Goal: Task Accomplishment & Management: Manage account settings

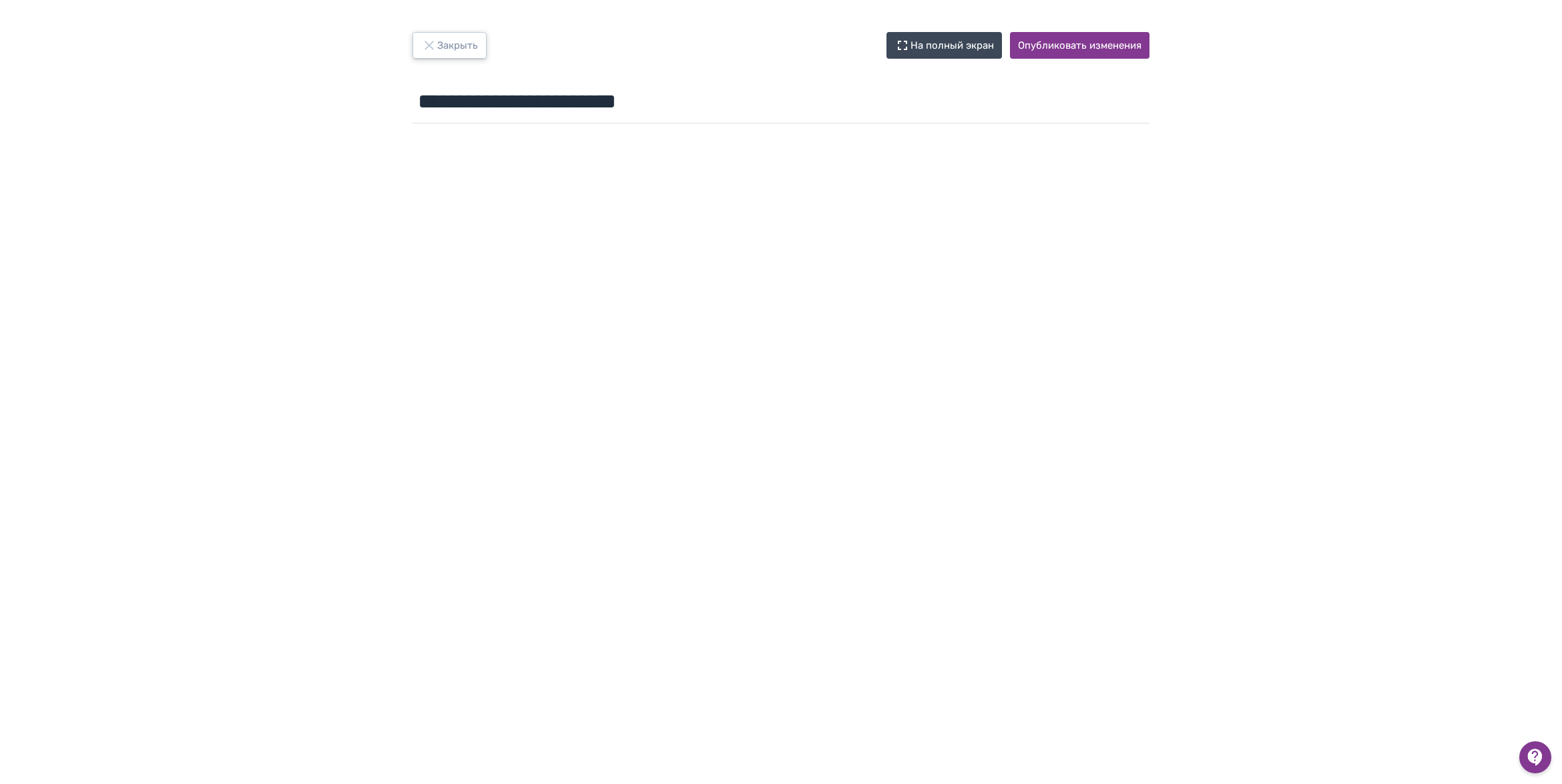
click at [454, 48] on button "Закрыть" at bounding box center [450, 45] width 74 height 27
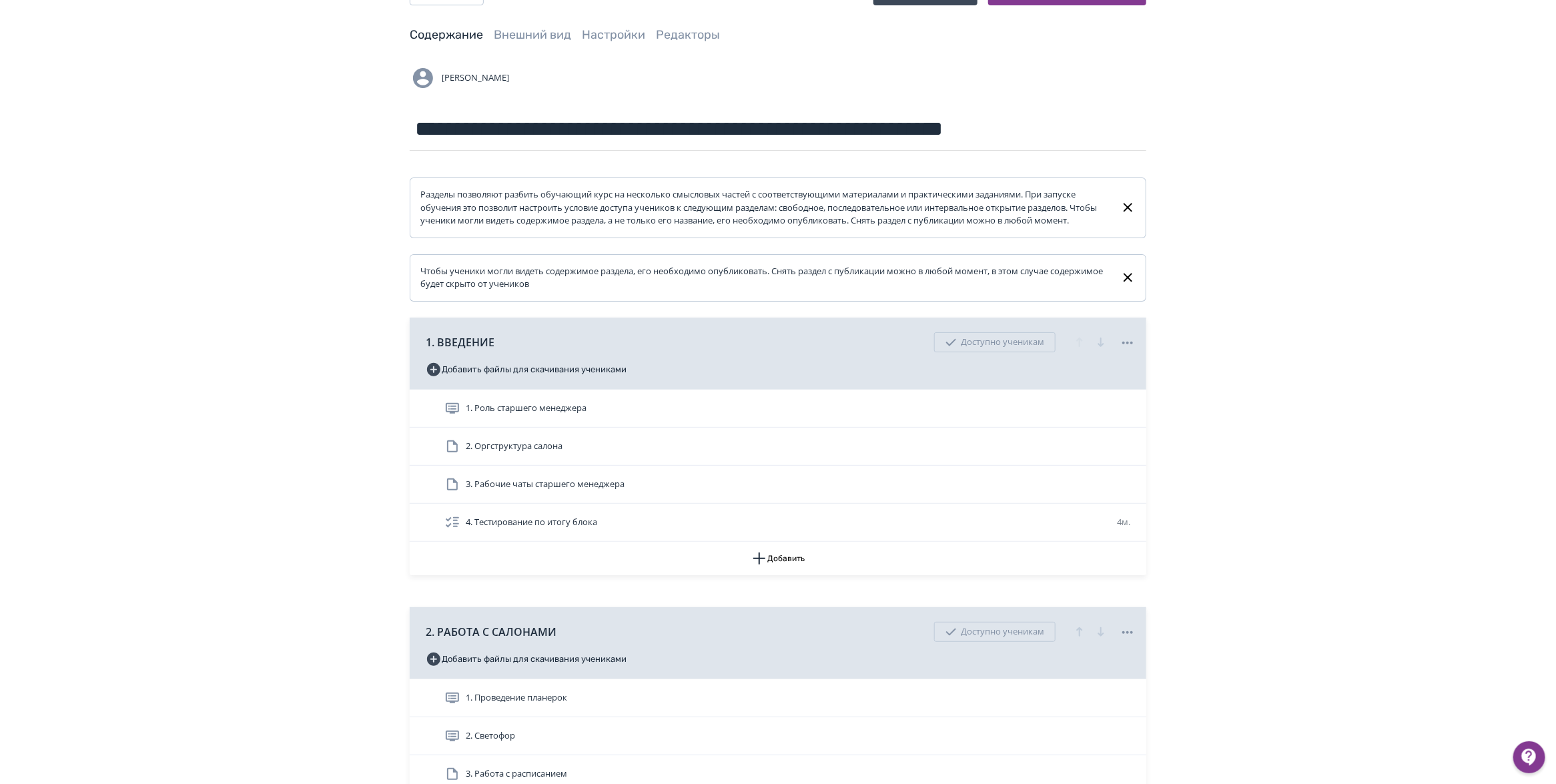
scroll to position [83, 0]
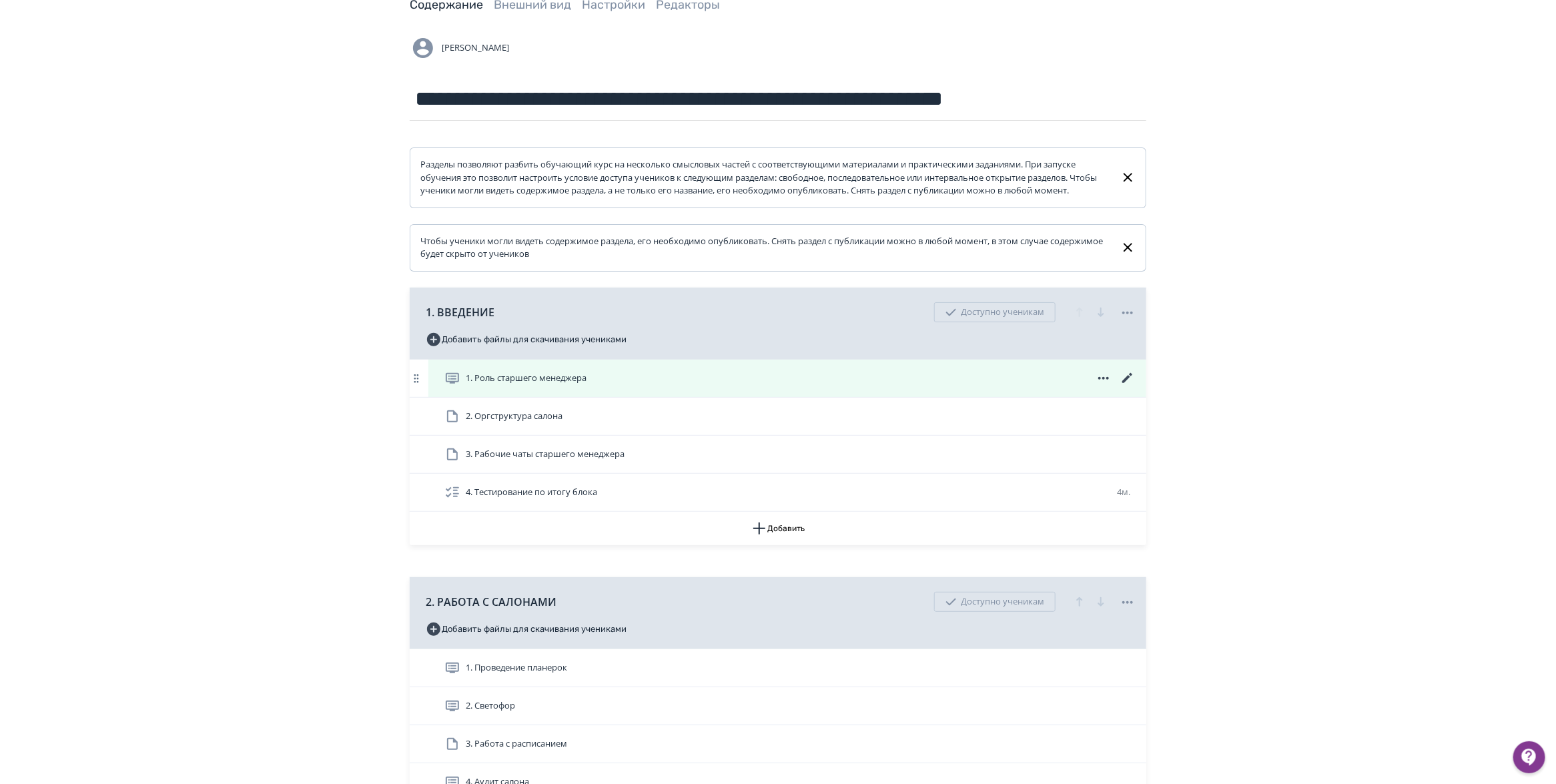
click at [1131, 386] on icon at bounding box center [1127, 378] width 16 height 16
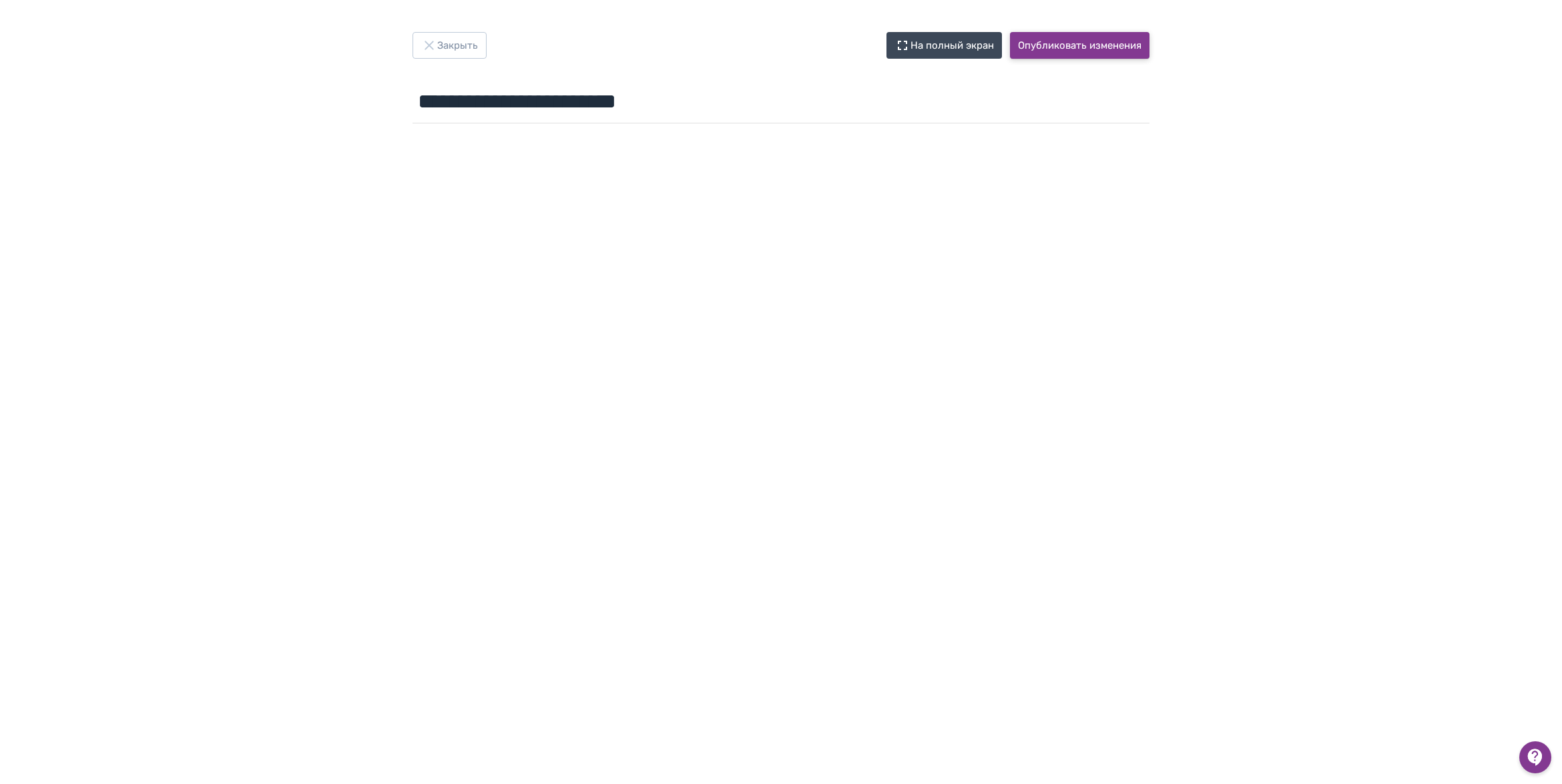
click at [1059, 51] on button "Опубликовать изменения" at bounding box center [1079, 45] width 139 height 27
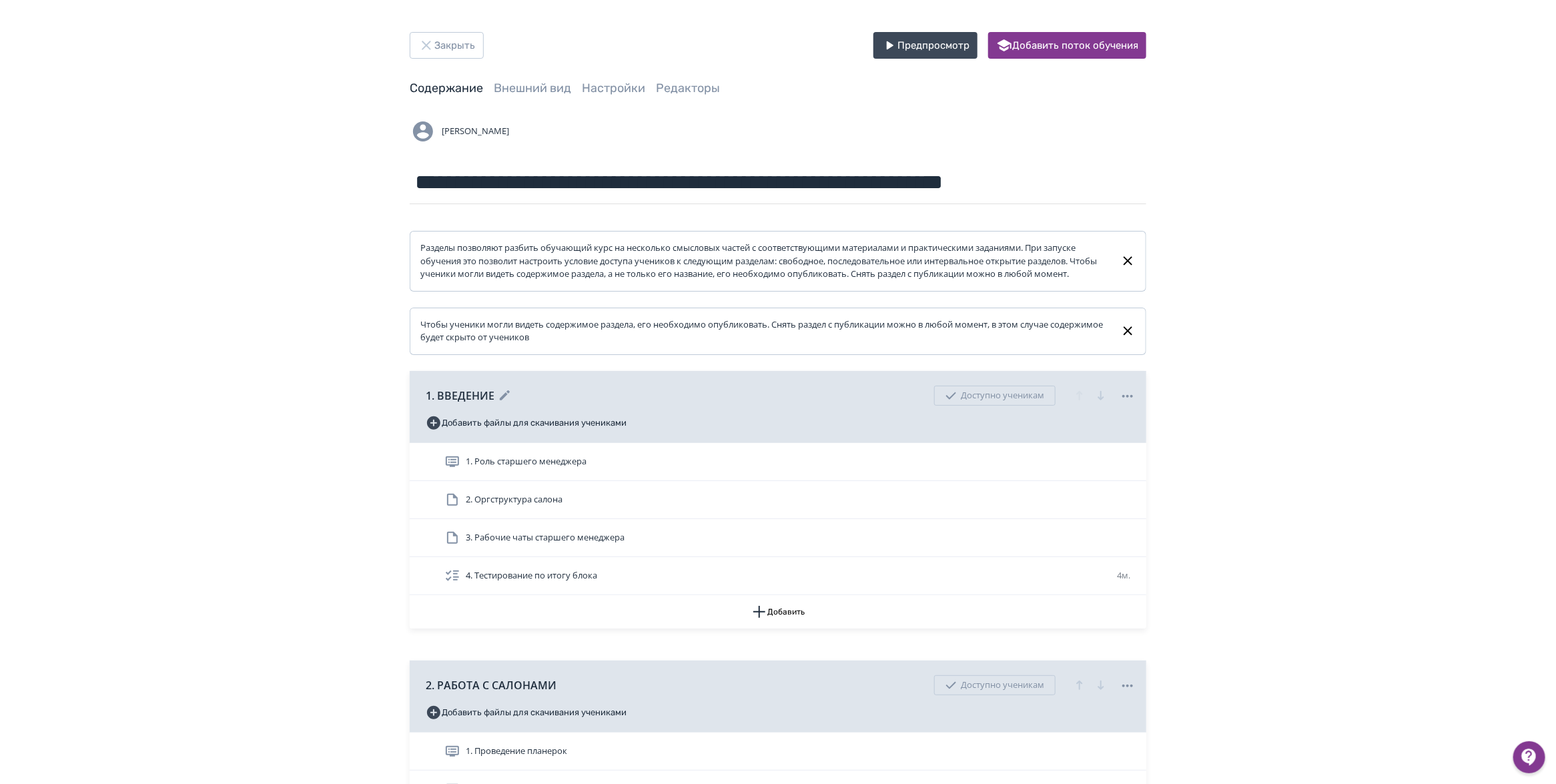
click at [1118, 407] on div "Доступно ученикам" at bounding box center [1027, 395] width 218 height 27
click at [1122, 404] on icon at bounding box center [1127, 396] width 16 height 16
click at [1125, 464] on div "Снять с публикации" at bounding box center [1130, 464] width 105 height 27
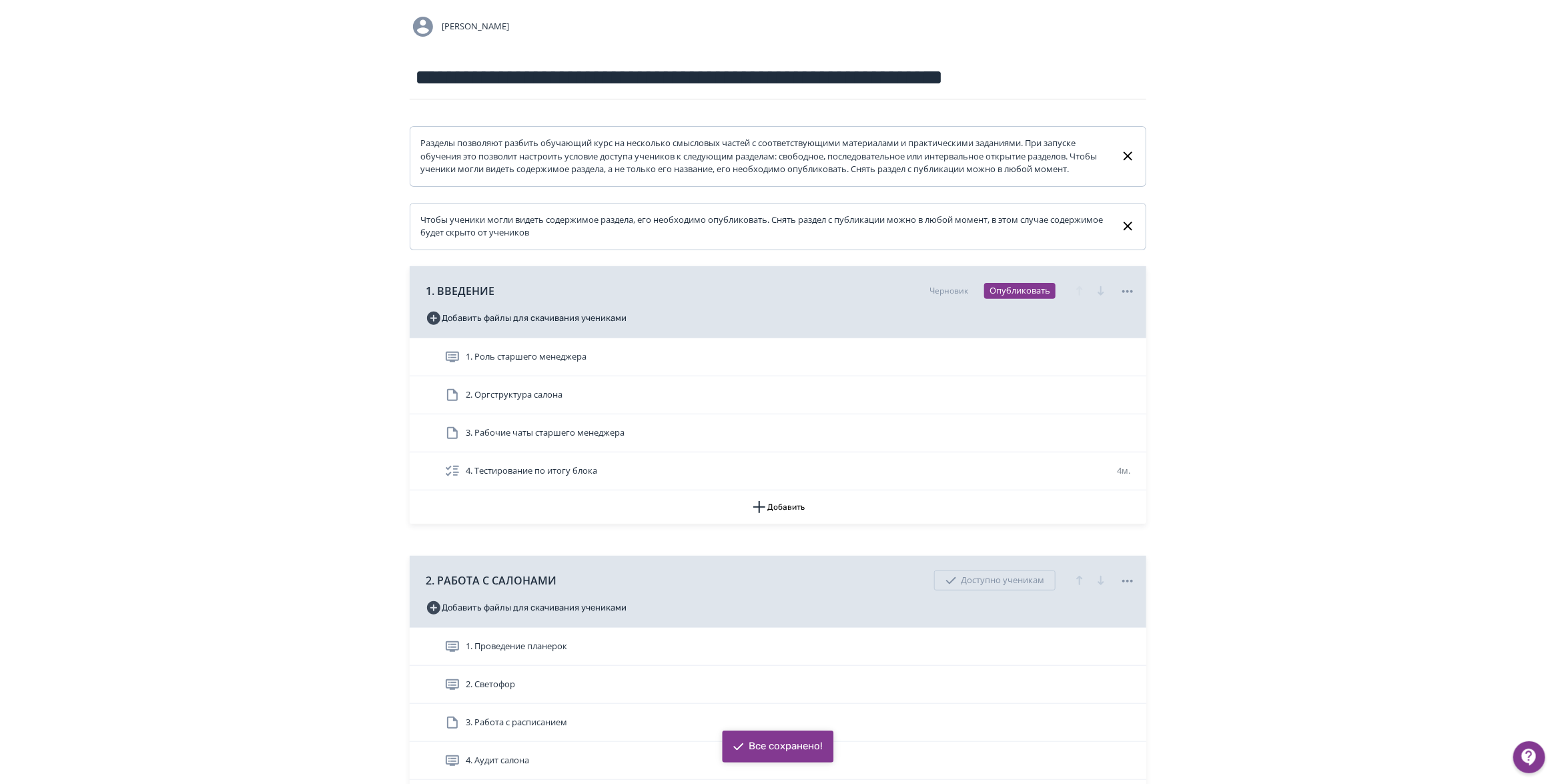
scroll to position [250, 0]
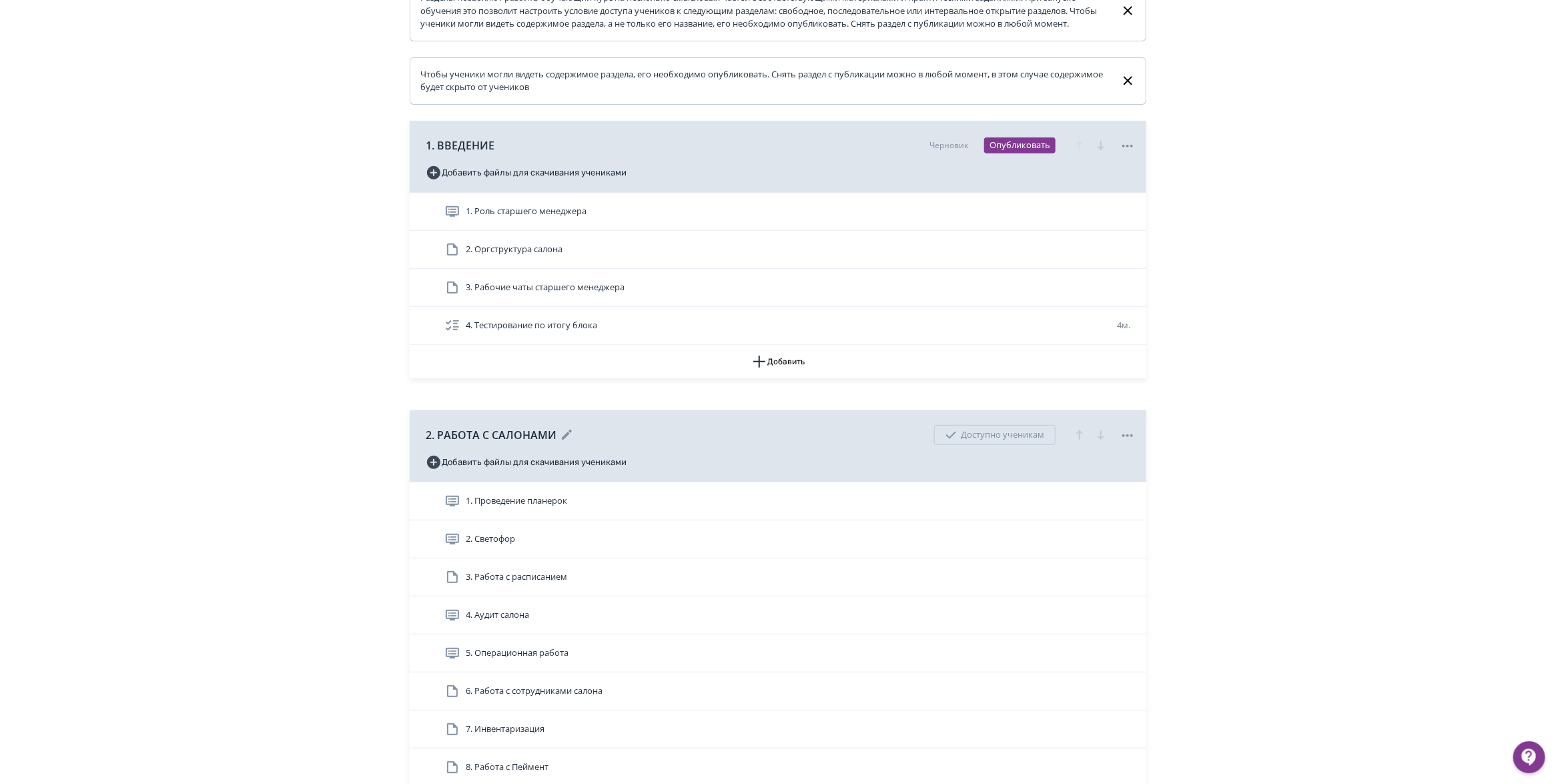
click at [1122, 437] on icon at bounding box center [1127, 435] width 11 height 2
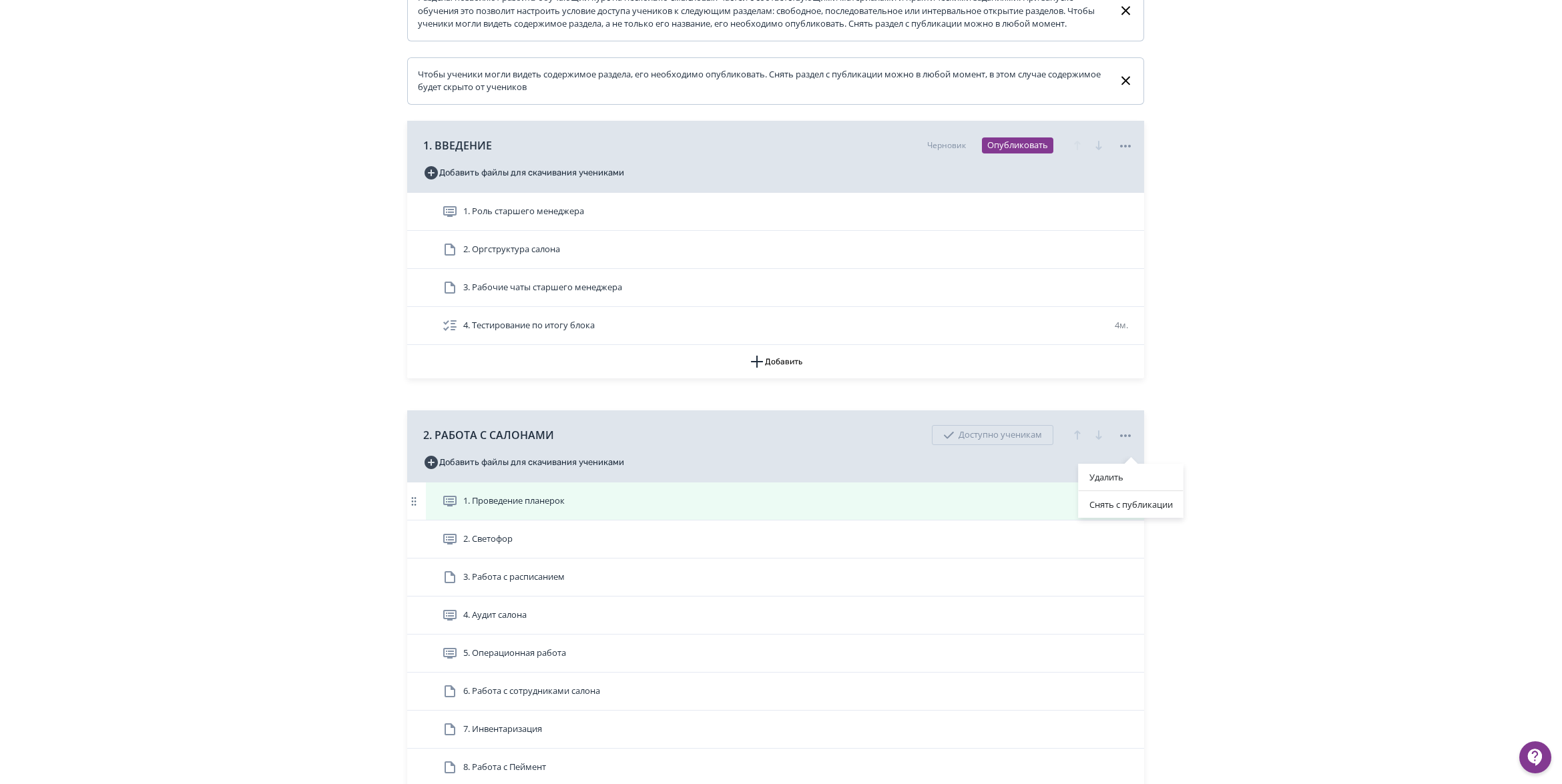
click at [1143, 502] on div "Снять с публикации" at bounding box center [1131, 504] width 105 height 27
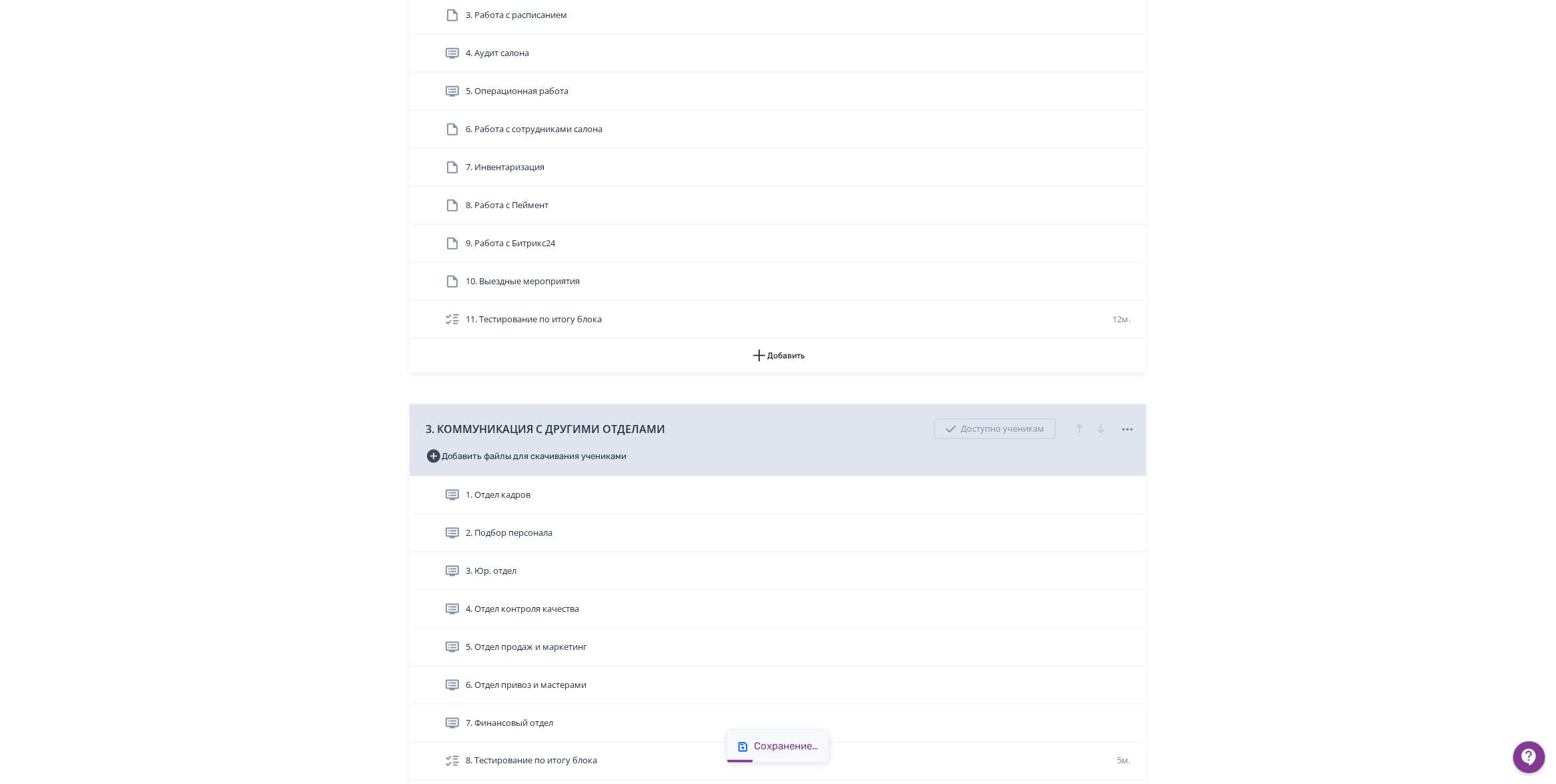
scroll to position [834, 0]
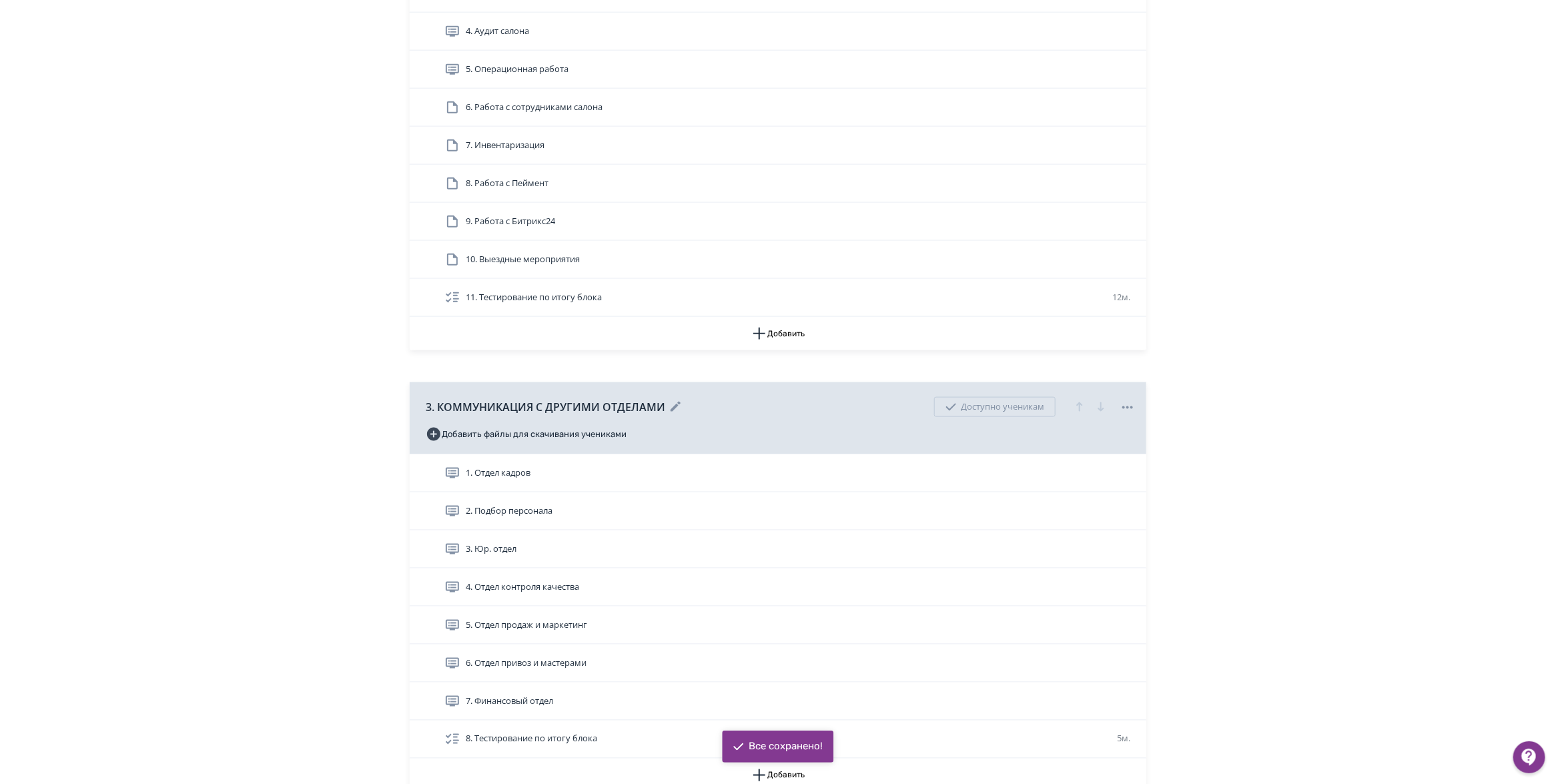
click at [1127, 409] on icon at bounding box center [1127, 407] width 11 height 2
click at [1151, 475] on div "Снять с публикации" at bounding box center [1130, 478] width 105 height 27
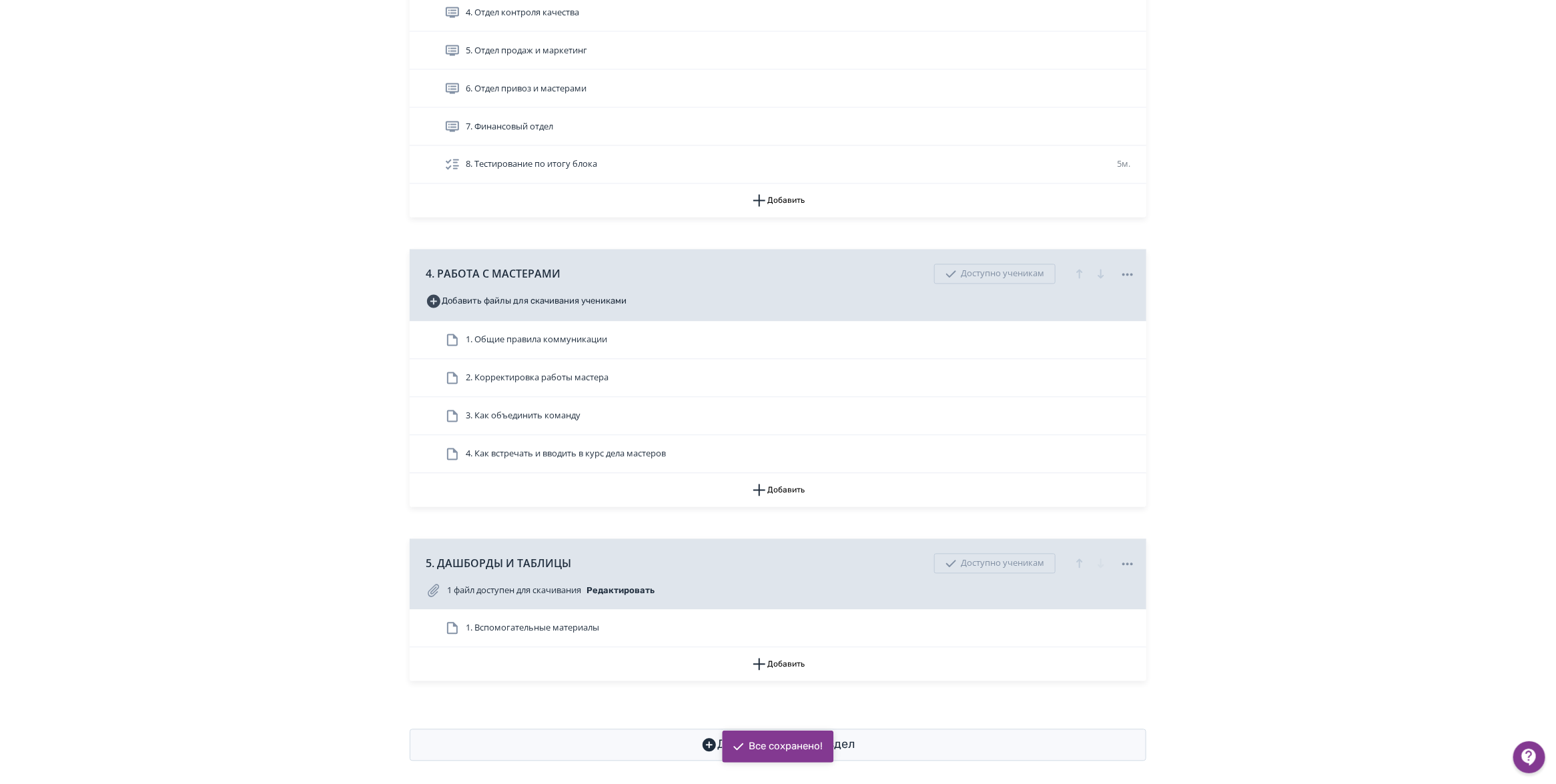
scroll to position [1418, 0]
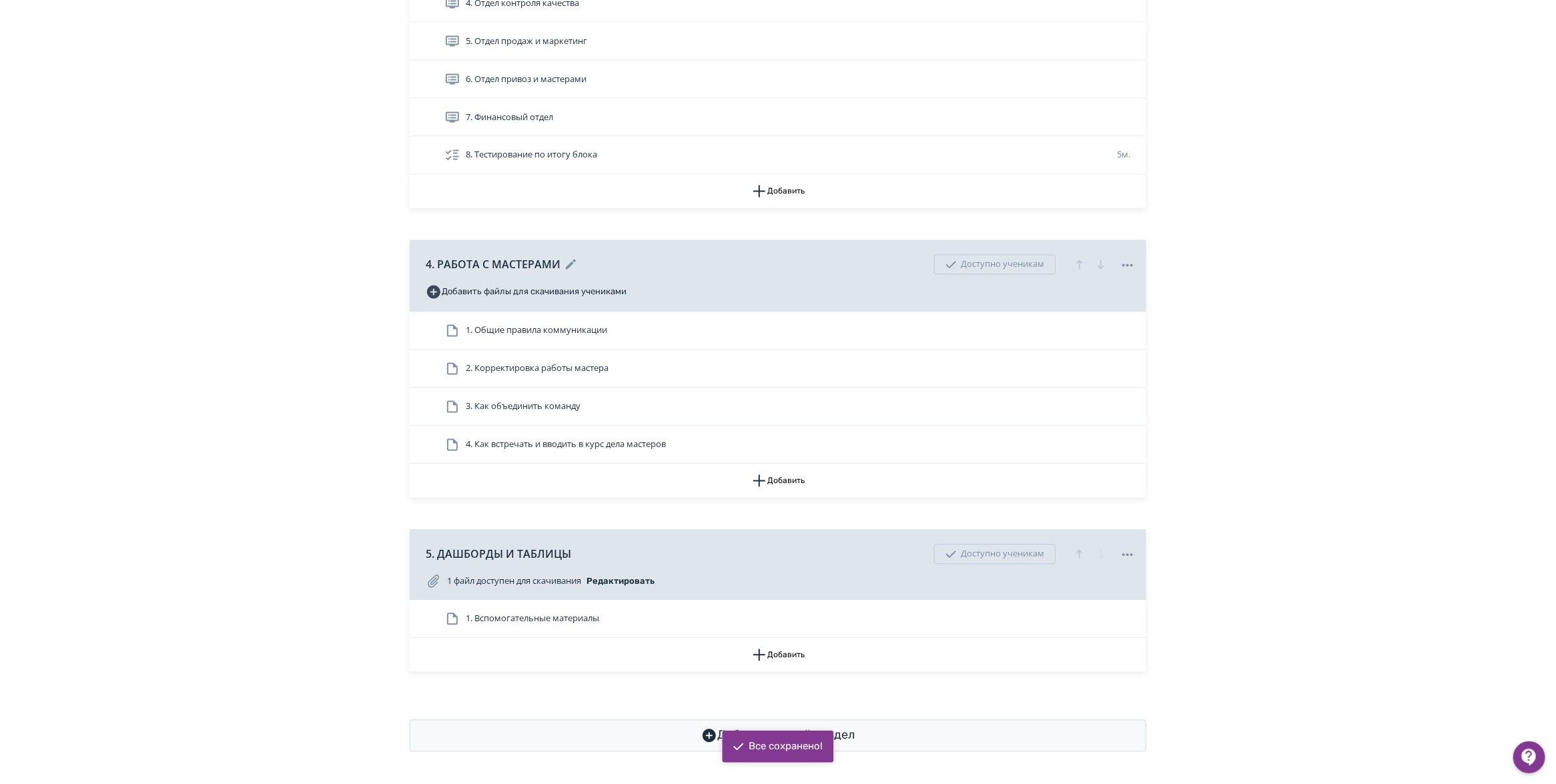
click at [1131, 273] on icon at bounding box center [1127, 265] width 16 height 16
click at [1135, 335] on div "Снять с публикации" at bounding box center [1130, 338] width 105 height 27
click at [1130, 563] on icon at bounding box center [1127, 555] width 16 height 16
click at [1147, 630] on div "Снять с публикации" at bounding box center [1130, 628] width 105 height 27
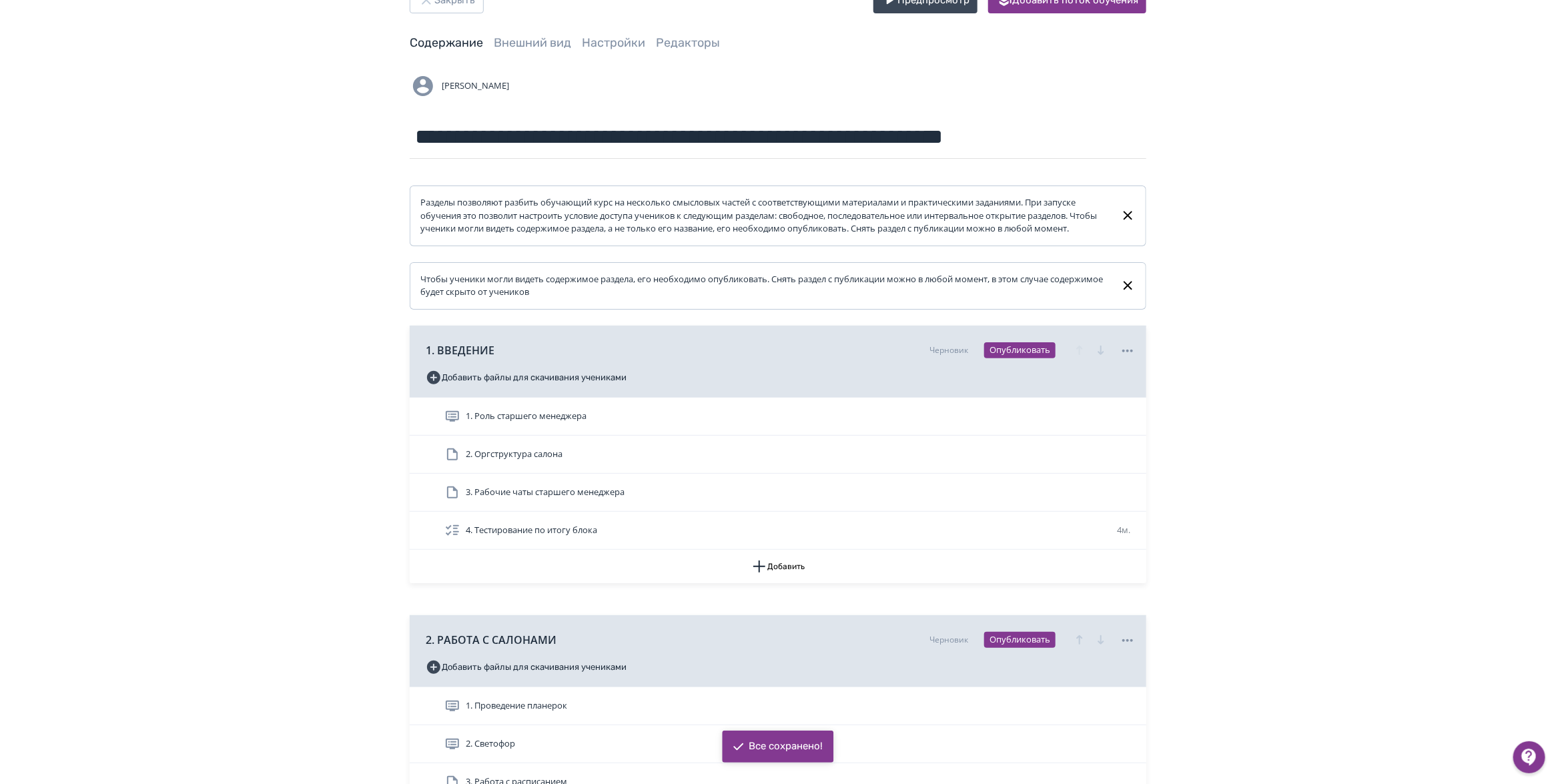
scroll to position [0, 0]
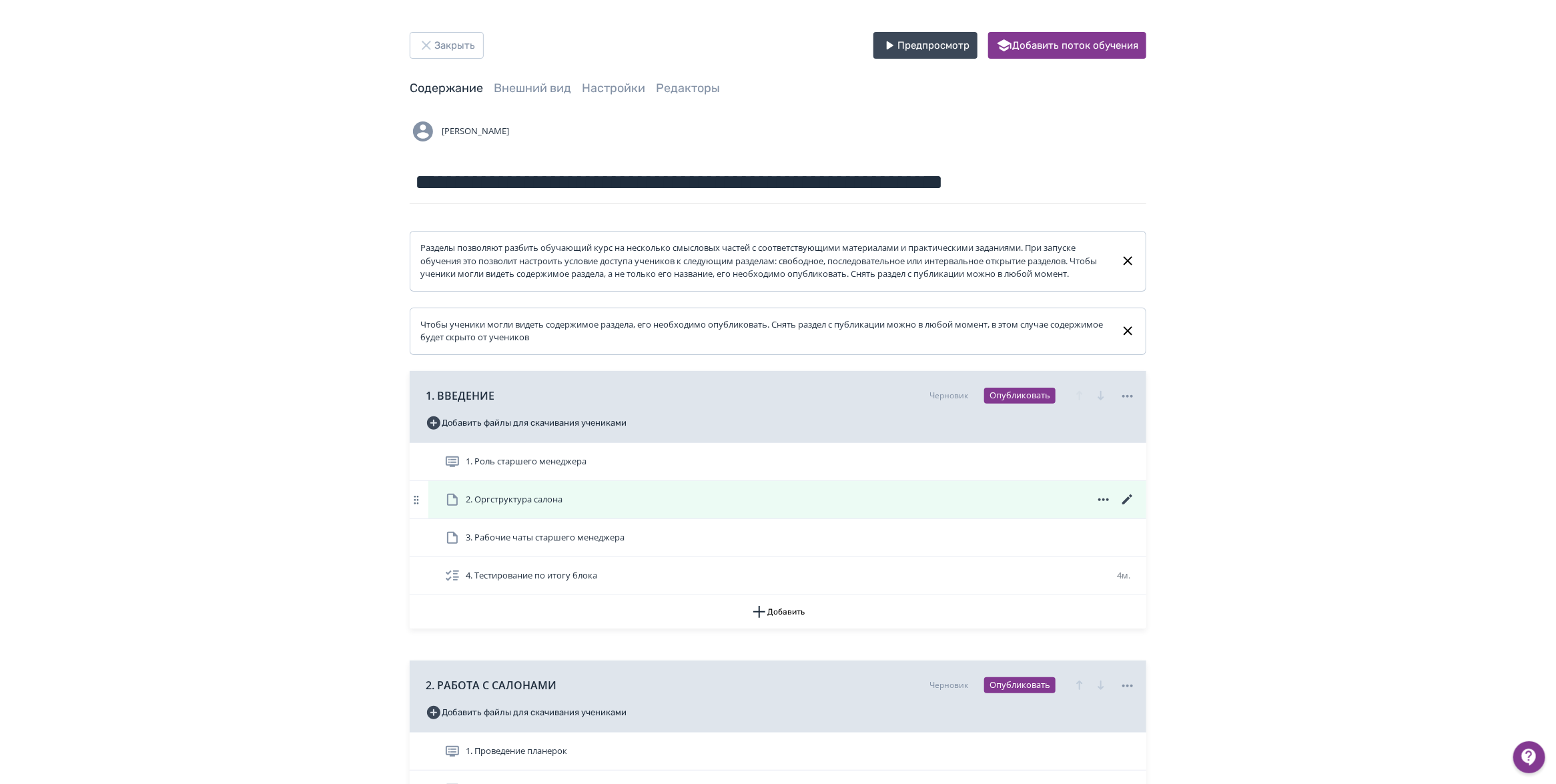
click at [1127, 508] on icon at bounding box center [1127, 499] width 16 height 16
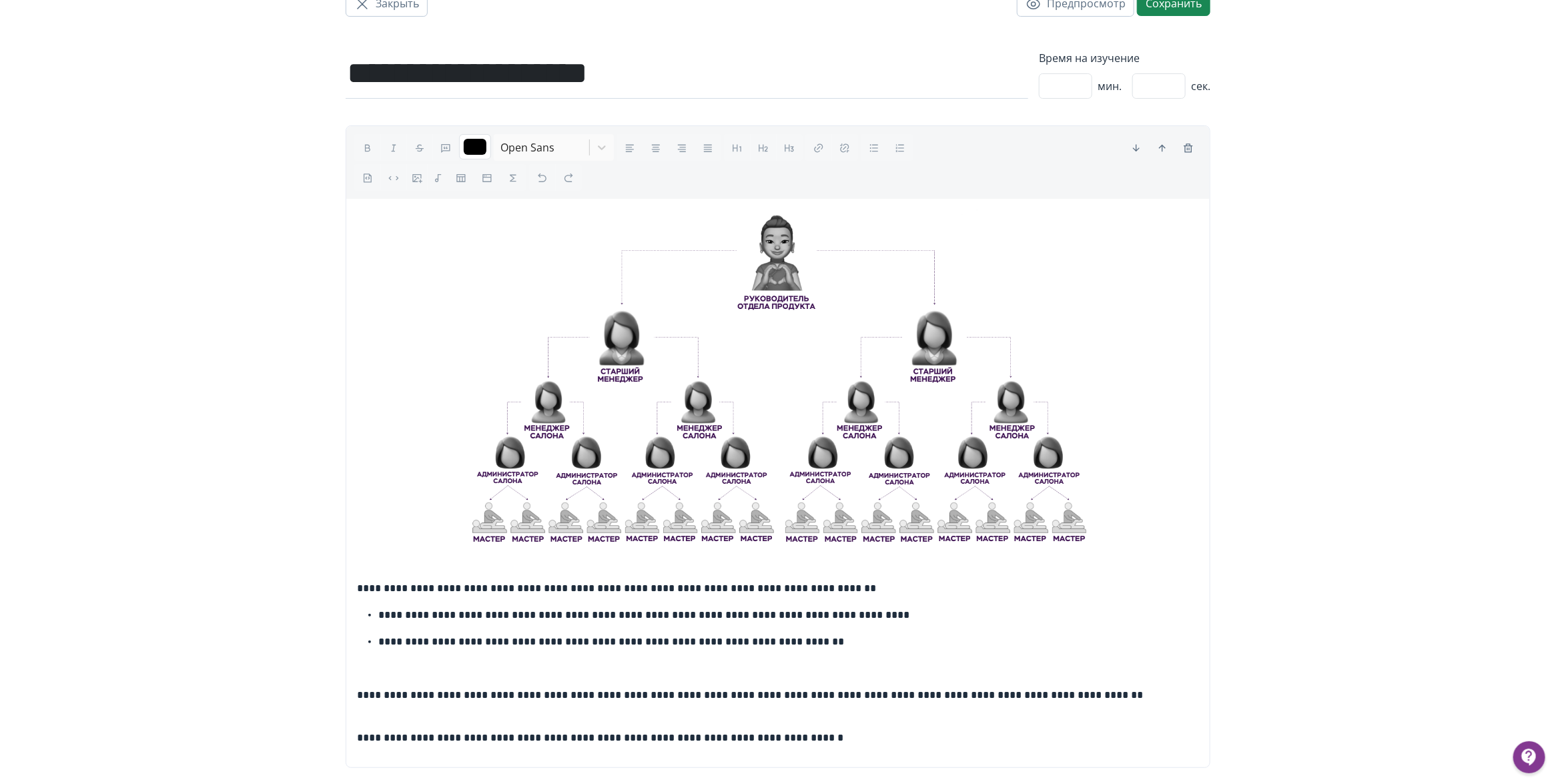
scroll to position [83, 0]
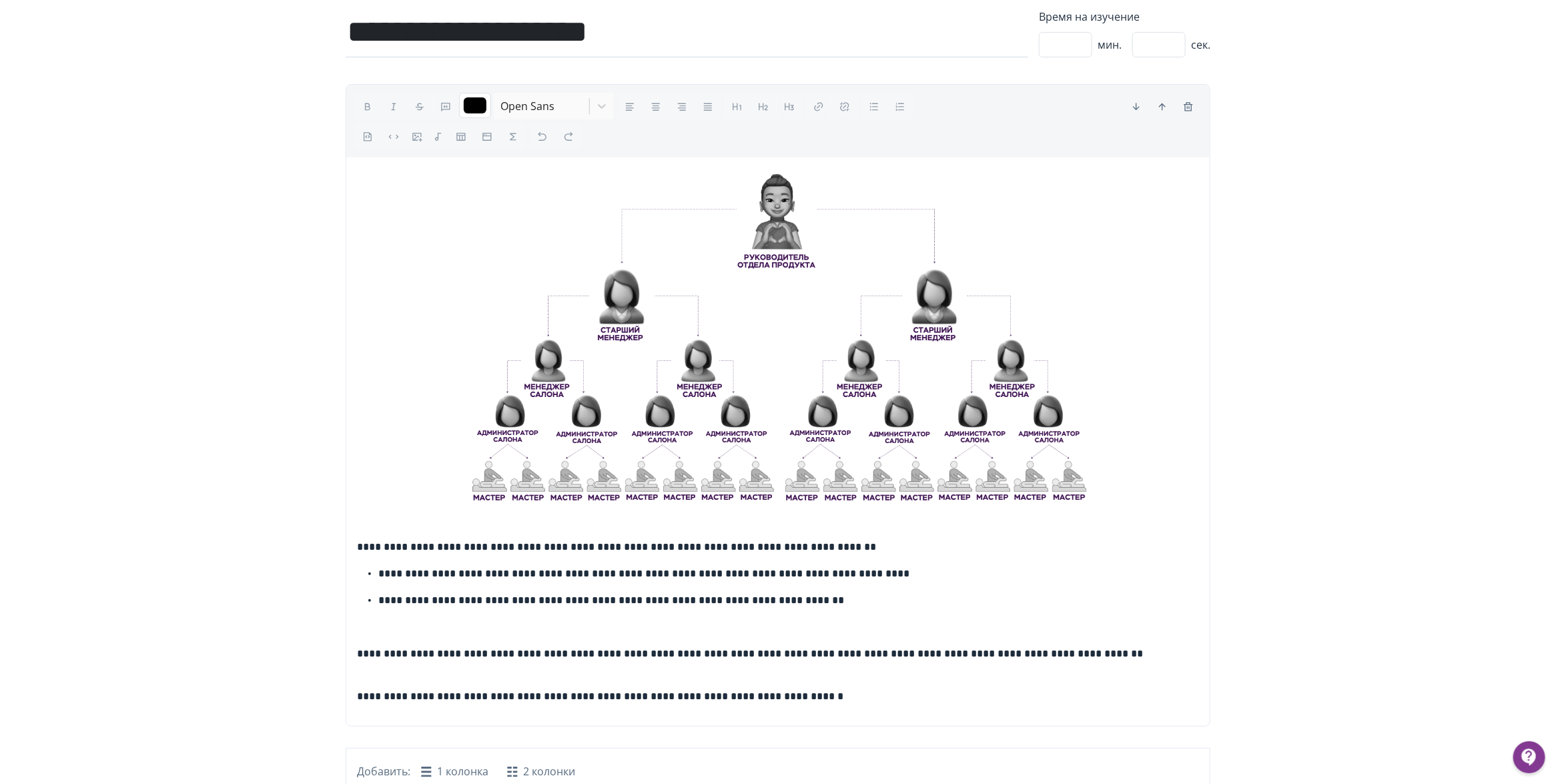
click at [748, 409] on img at bounding box center [779, 337] width 639 height 339
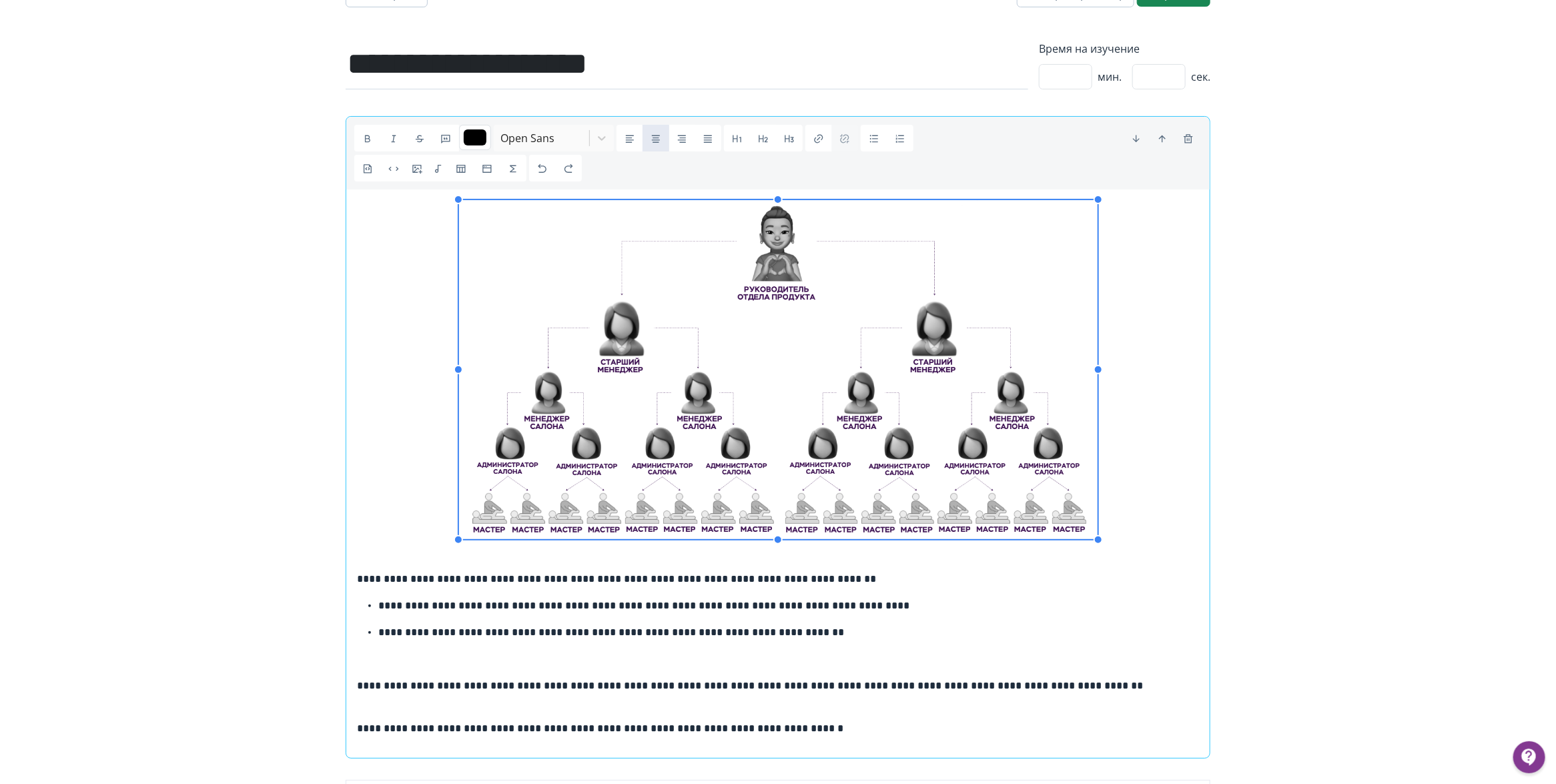
scroll to position [0, 0]
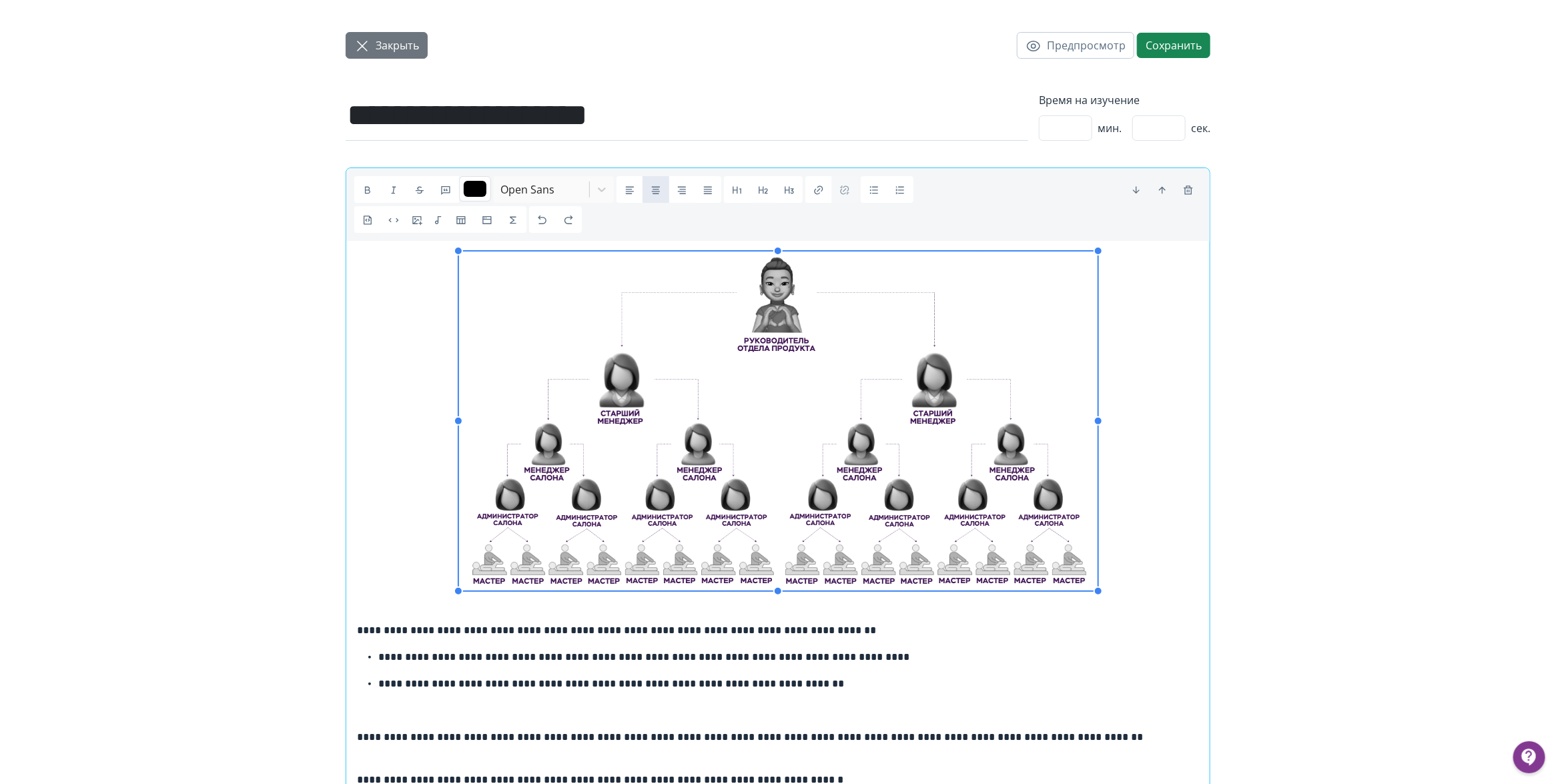
click at [362, 54] on button "Закрыть" at bounding box center [386, 45] width 82 height 27
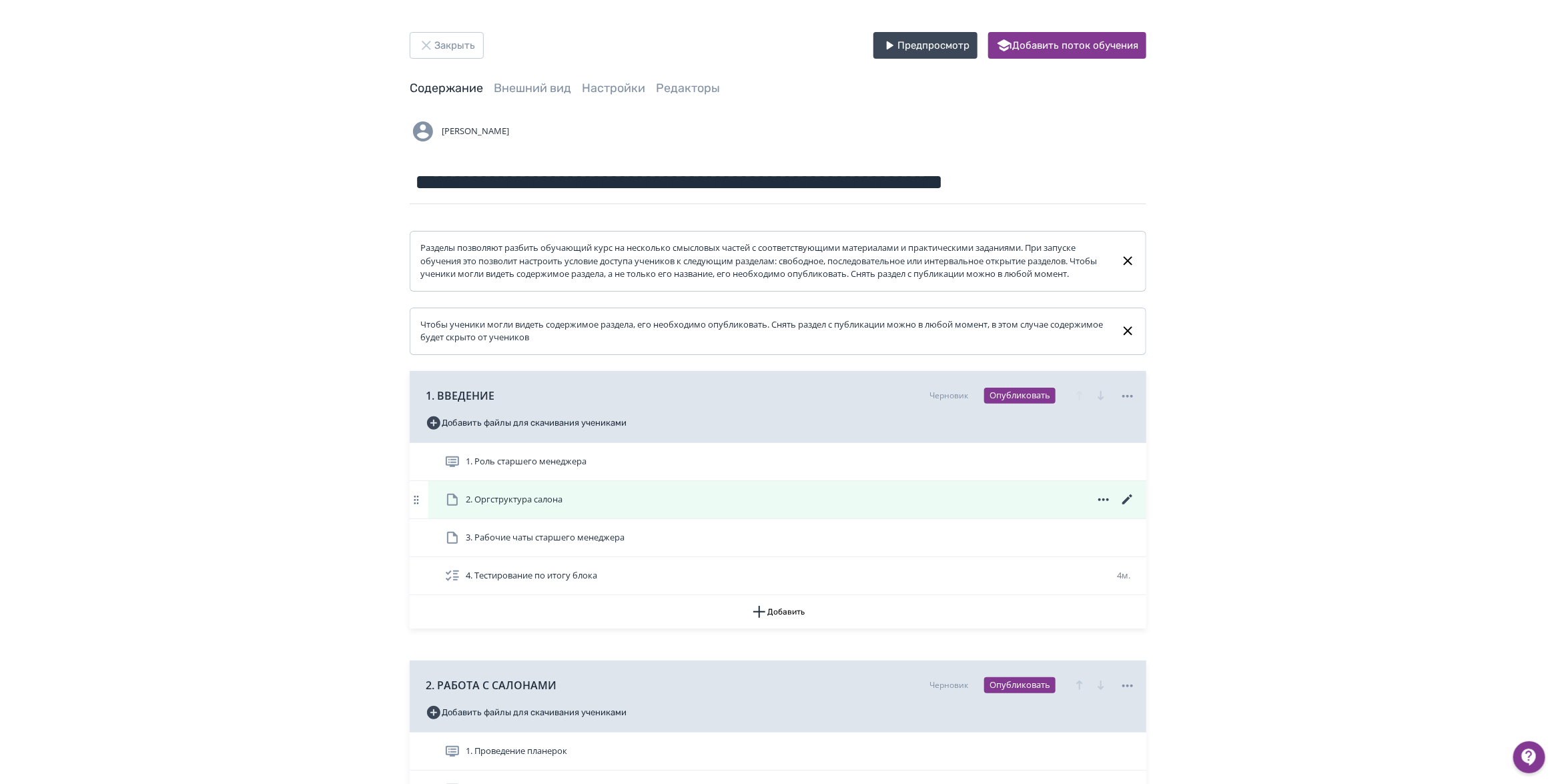
click at [1104, 504] on div "2. Оргструктура салона" at bounding box center [787, 499] width 718 height 38
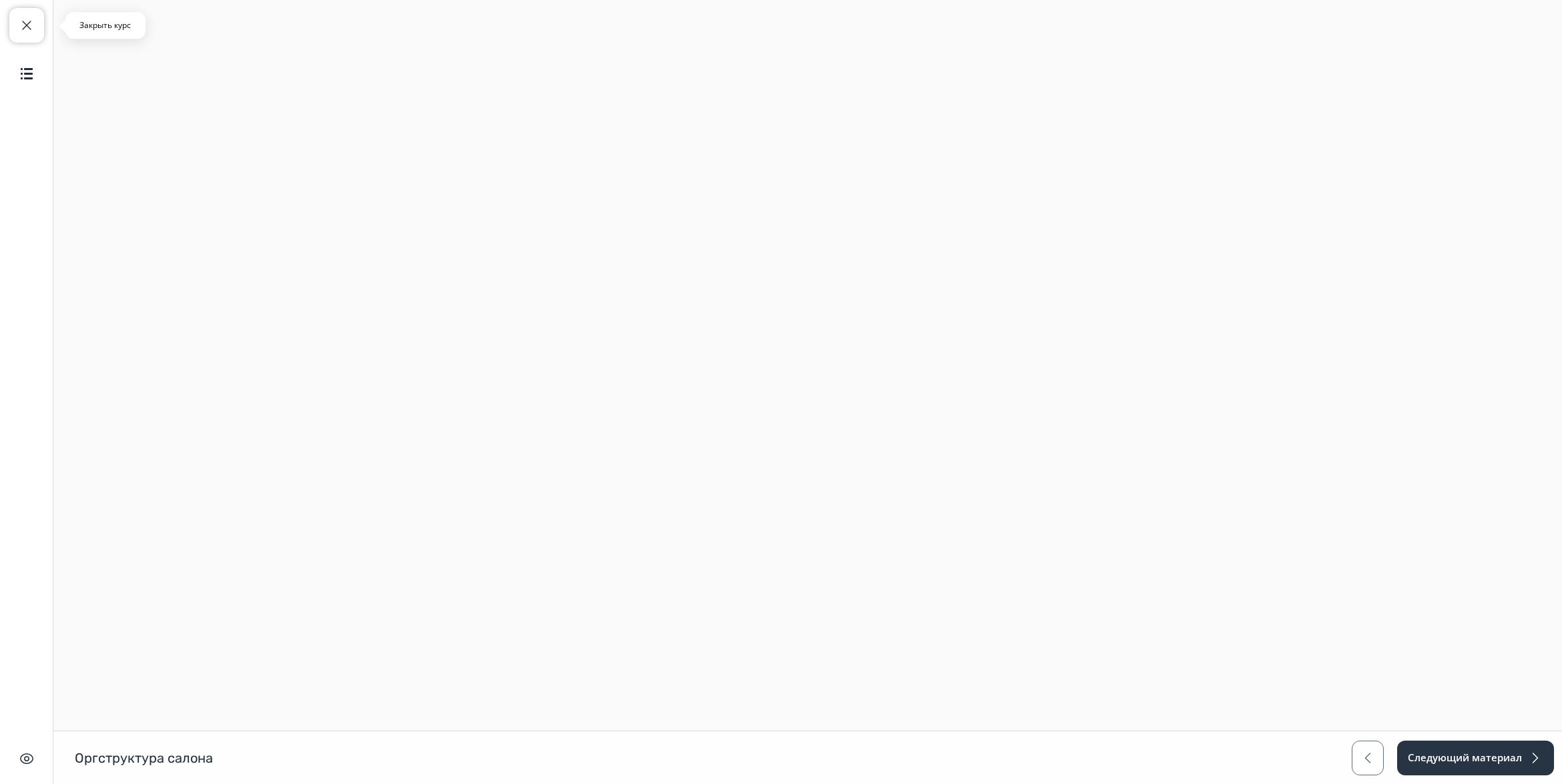
drag, startPoint x: 33, startPoint y: 21, endPoint x: 68, endPoint y: 34, distance: 37.3
click at [33, 21] on span "button" at bounding box center [26, 25] width 16 height 16
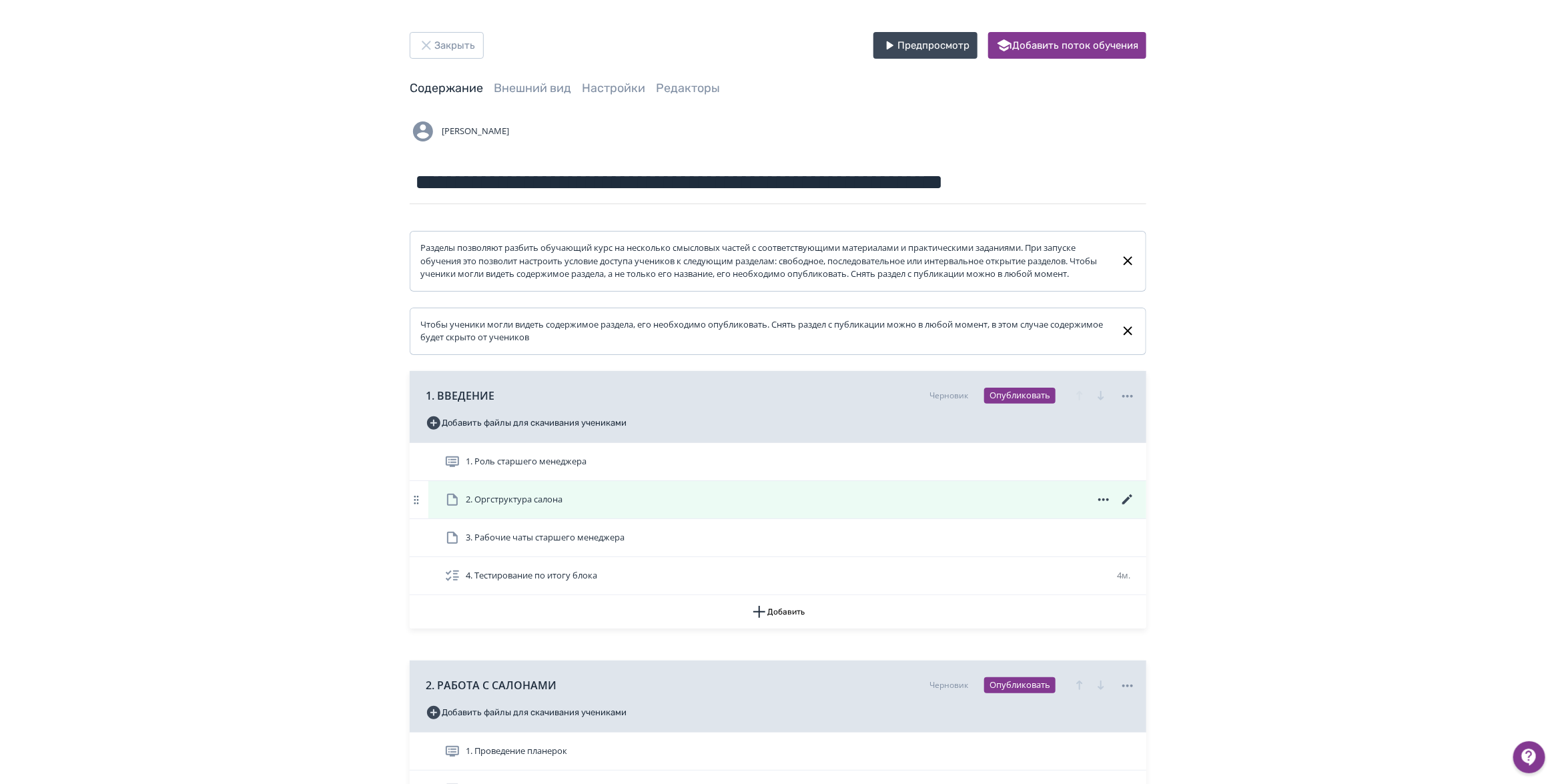
click at [1106, 508] on icon at bounding box center [1104, 499] width 16 height 16
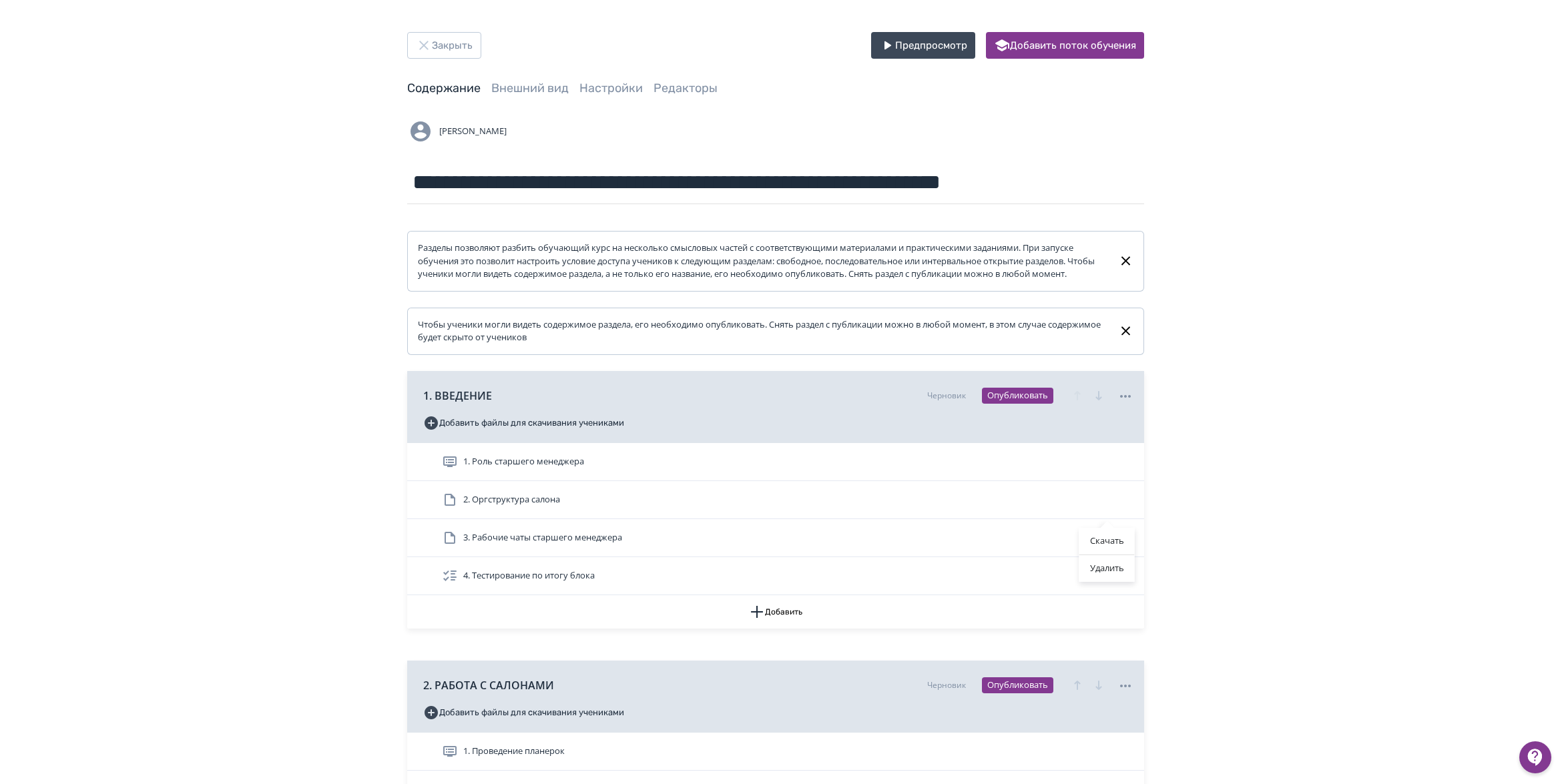
click at [1099, 564] on div "Удалить" at bounding box center [1107, 568] width 55 height 27
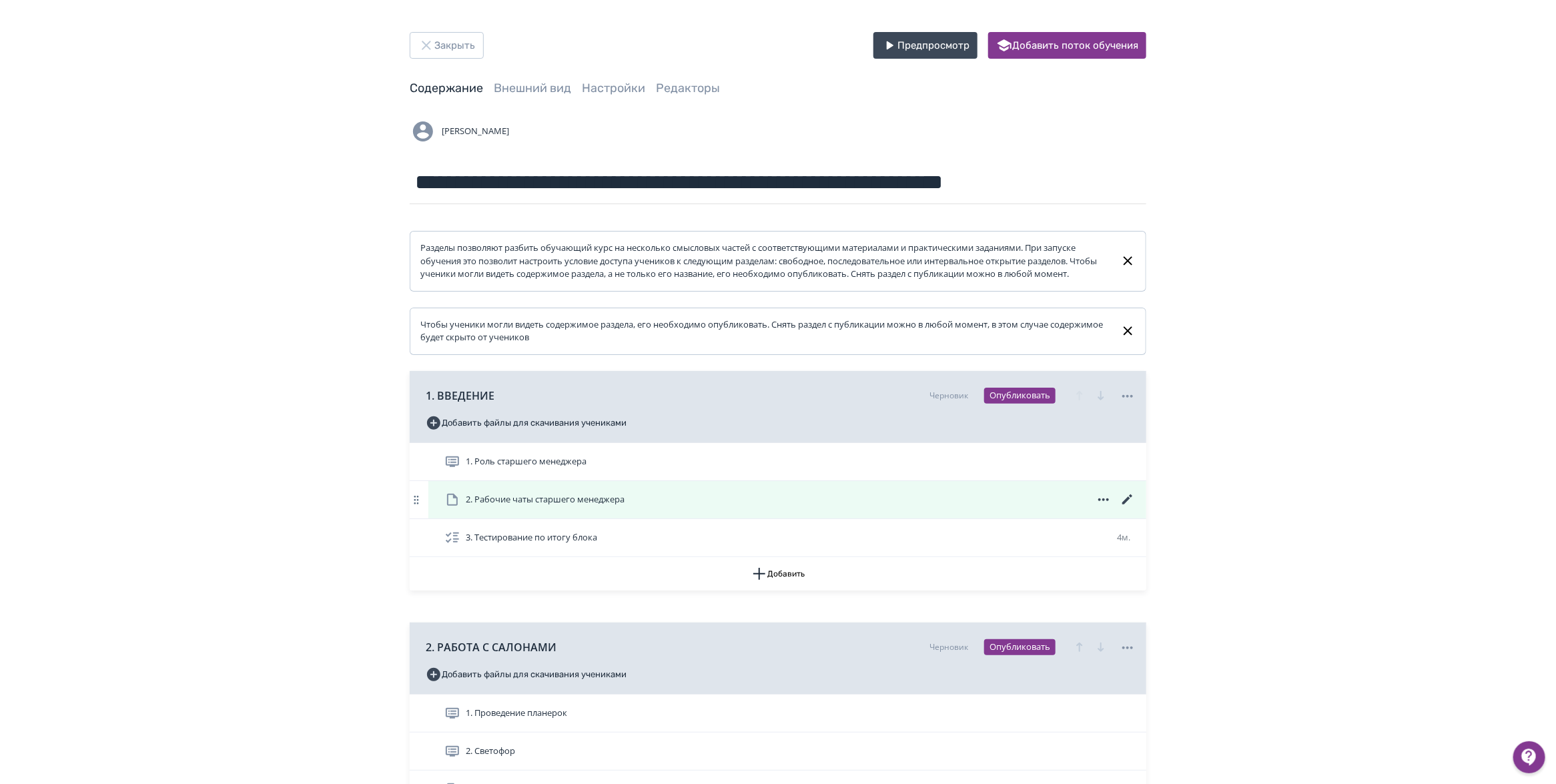
click at [1104, 501] on icon at bounding box center [1104, 499] width 11 height 2
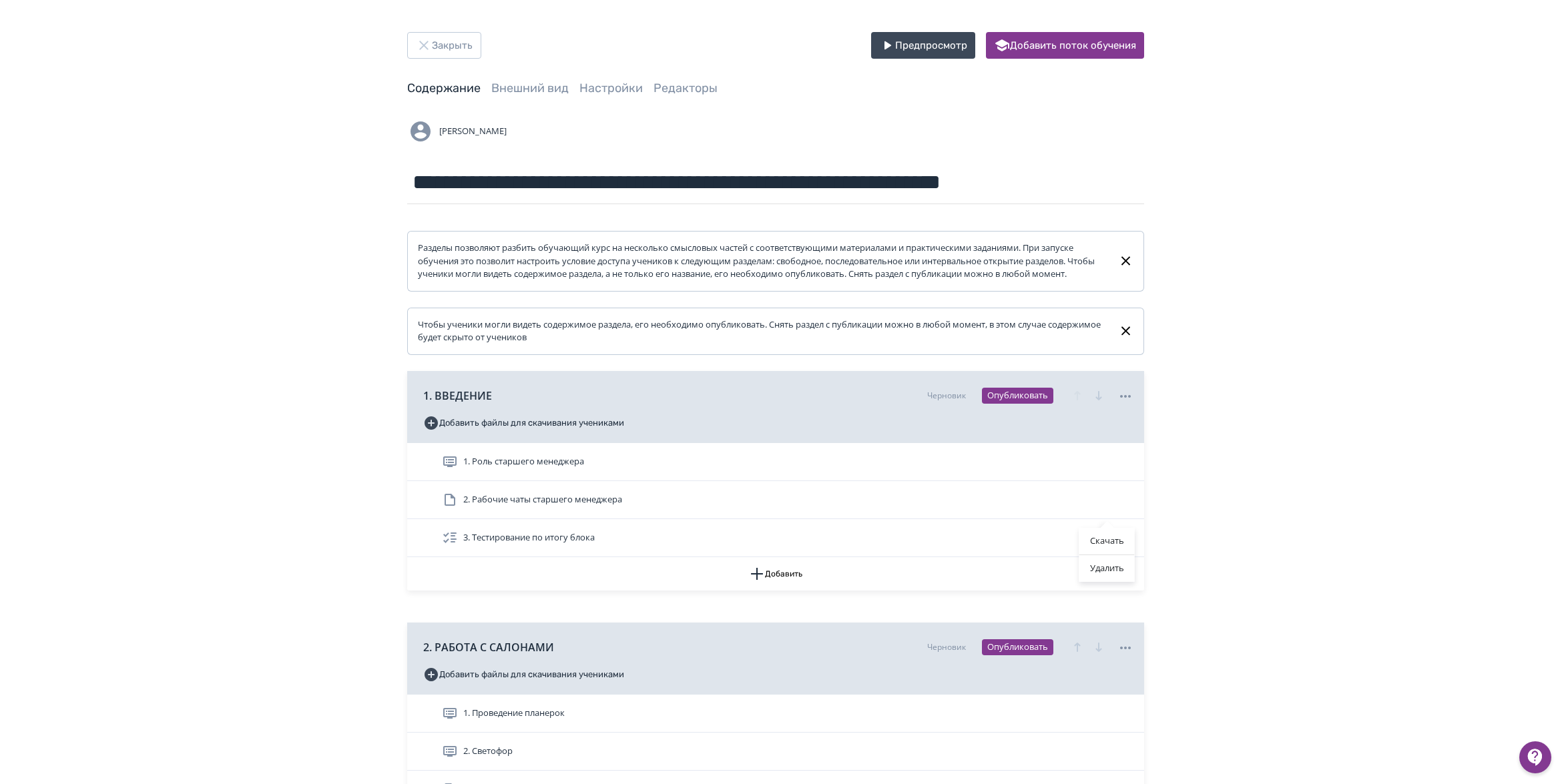
drag, startPoint x: 1097, startPoint y: 572, endPoint x: 802, endPoint y: 165, distance: 502.7
click at [1096, 572] on div "Удалить" at bounding box center [1107, 568] width 55 height 27
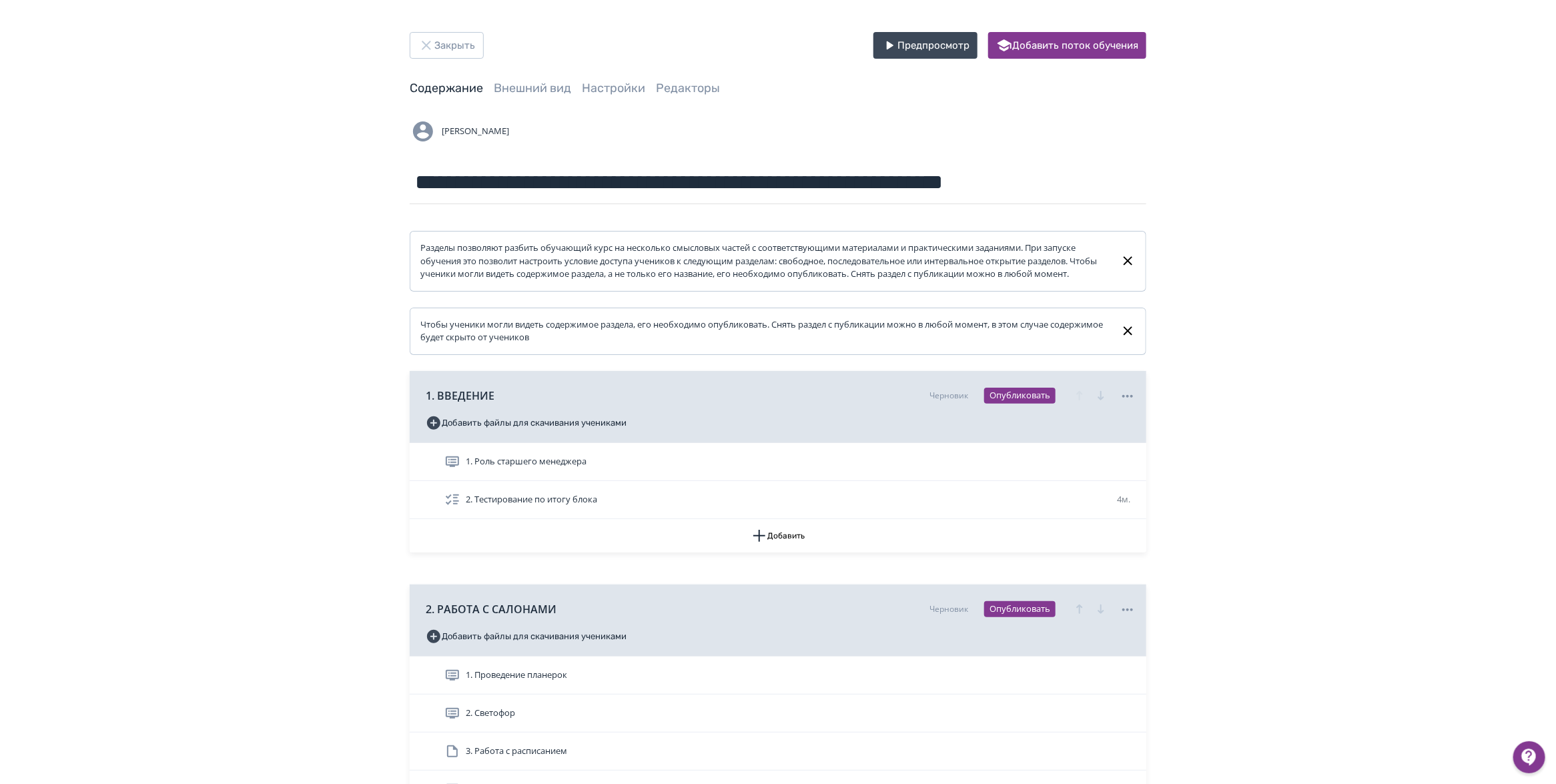
drag, startPoint x: 342, startPoint y: 542, endPoint x: 376, endPoint y: 520, distance: 40.5
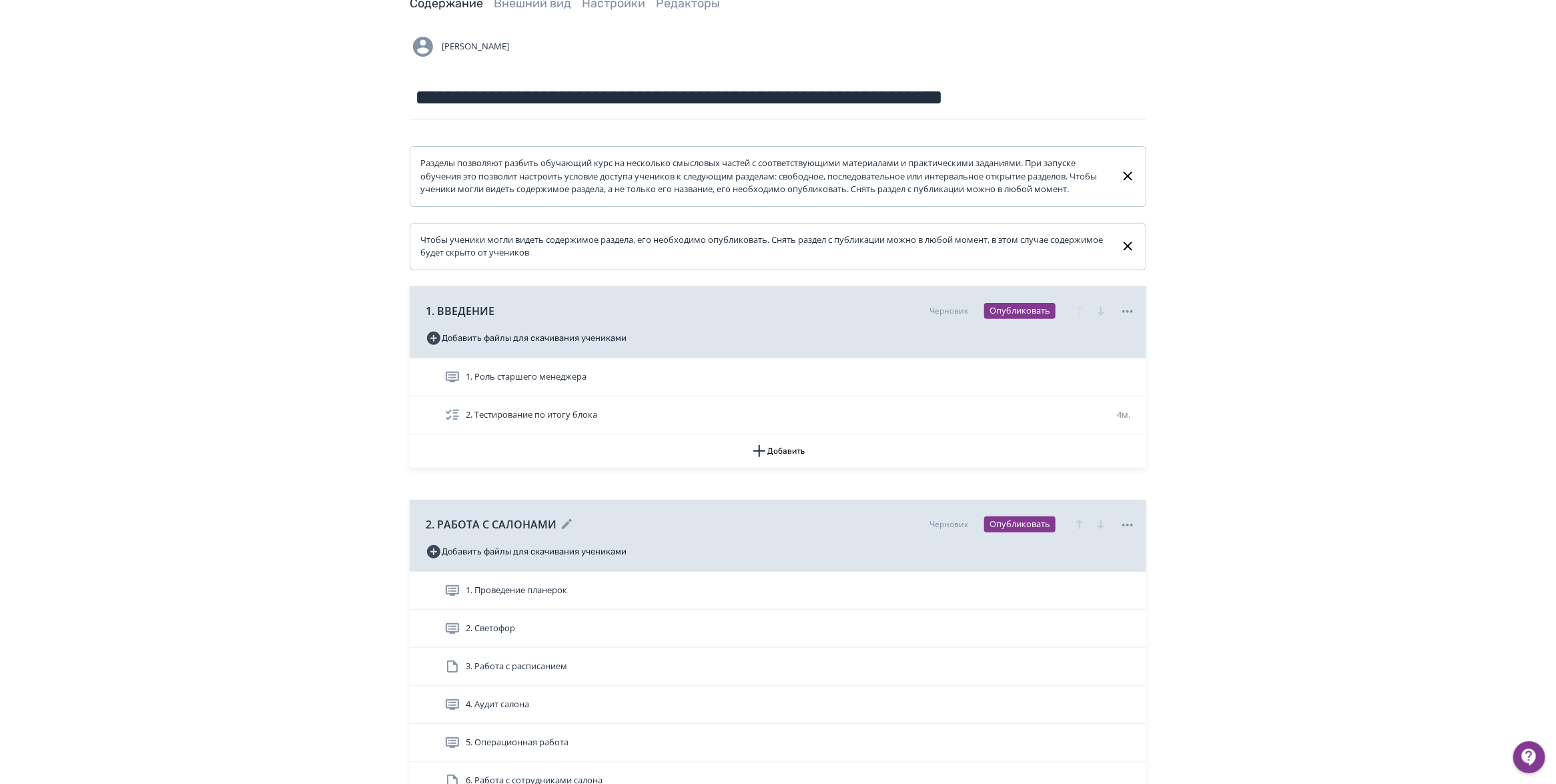
scroll to position [167, 0]
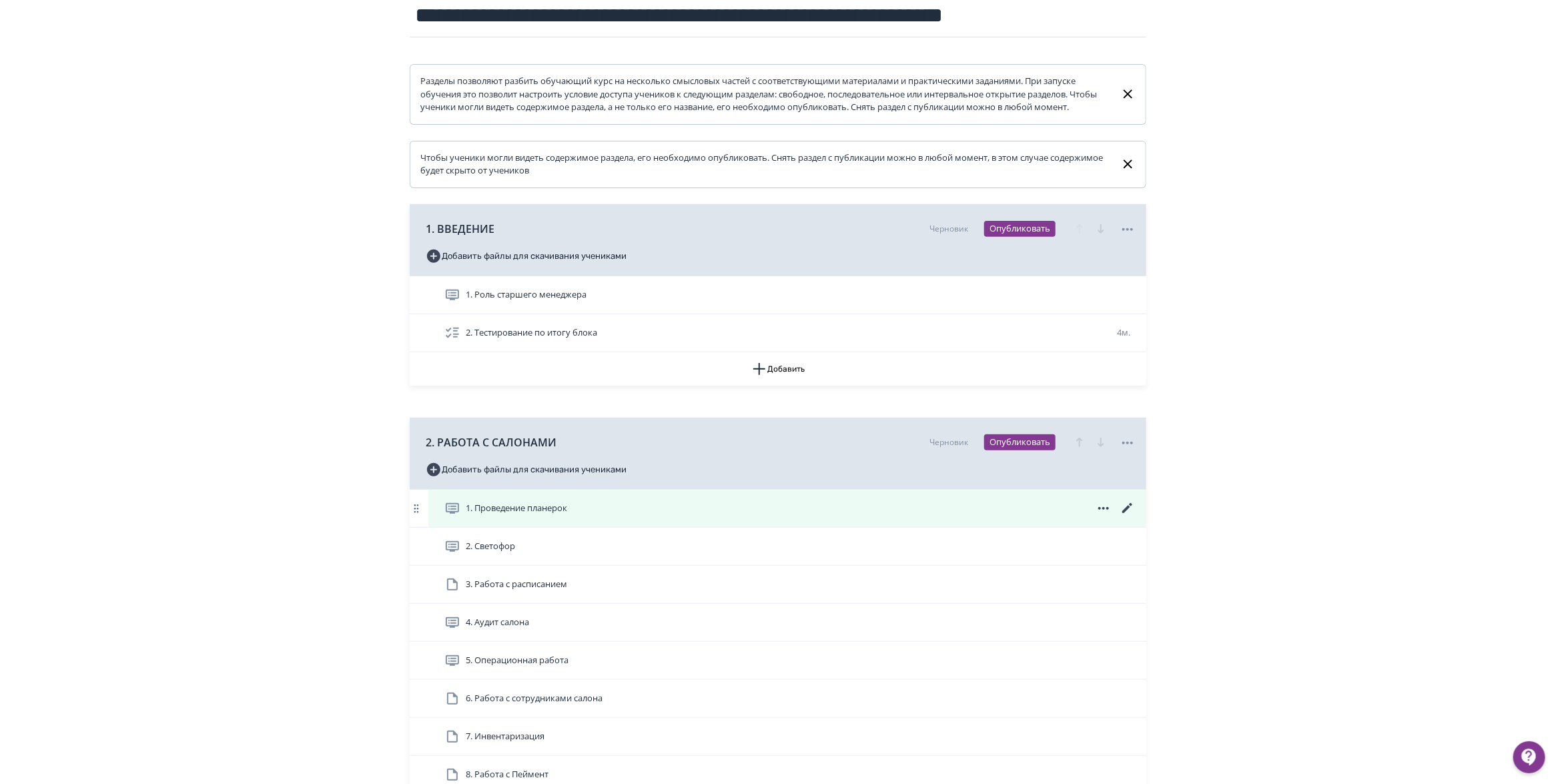
click at [1123, 516] on icon at bounding box center [1127, 508] width 16 height 16
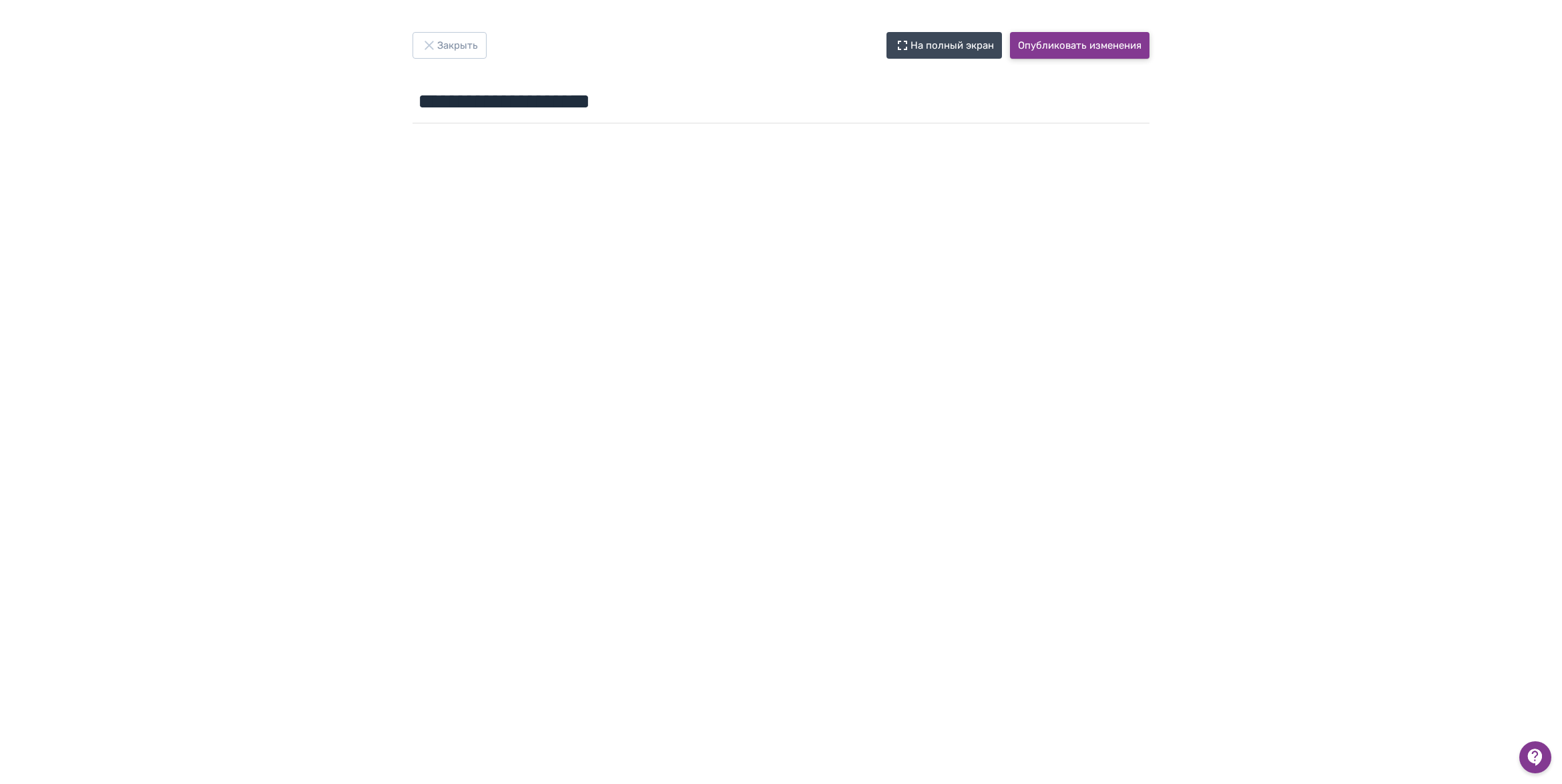
click at [1040, 43] on button "Опубликовать изменения" at bounding box center [1079, 45] width 139 height 27
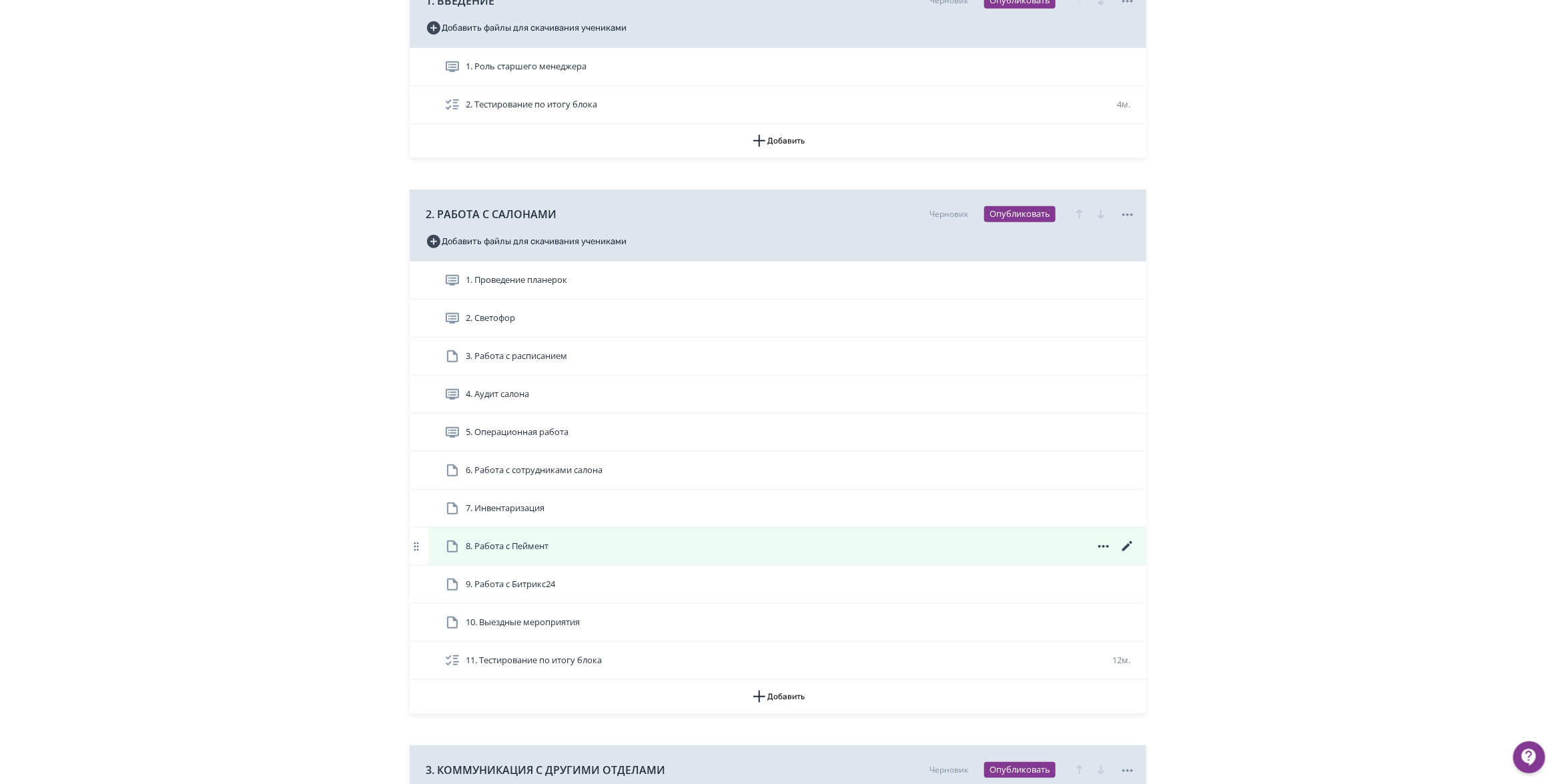
scroll to position [334, 0]
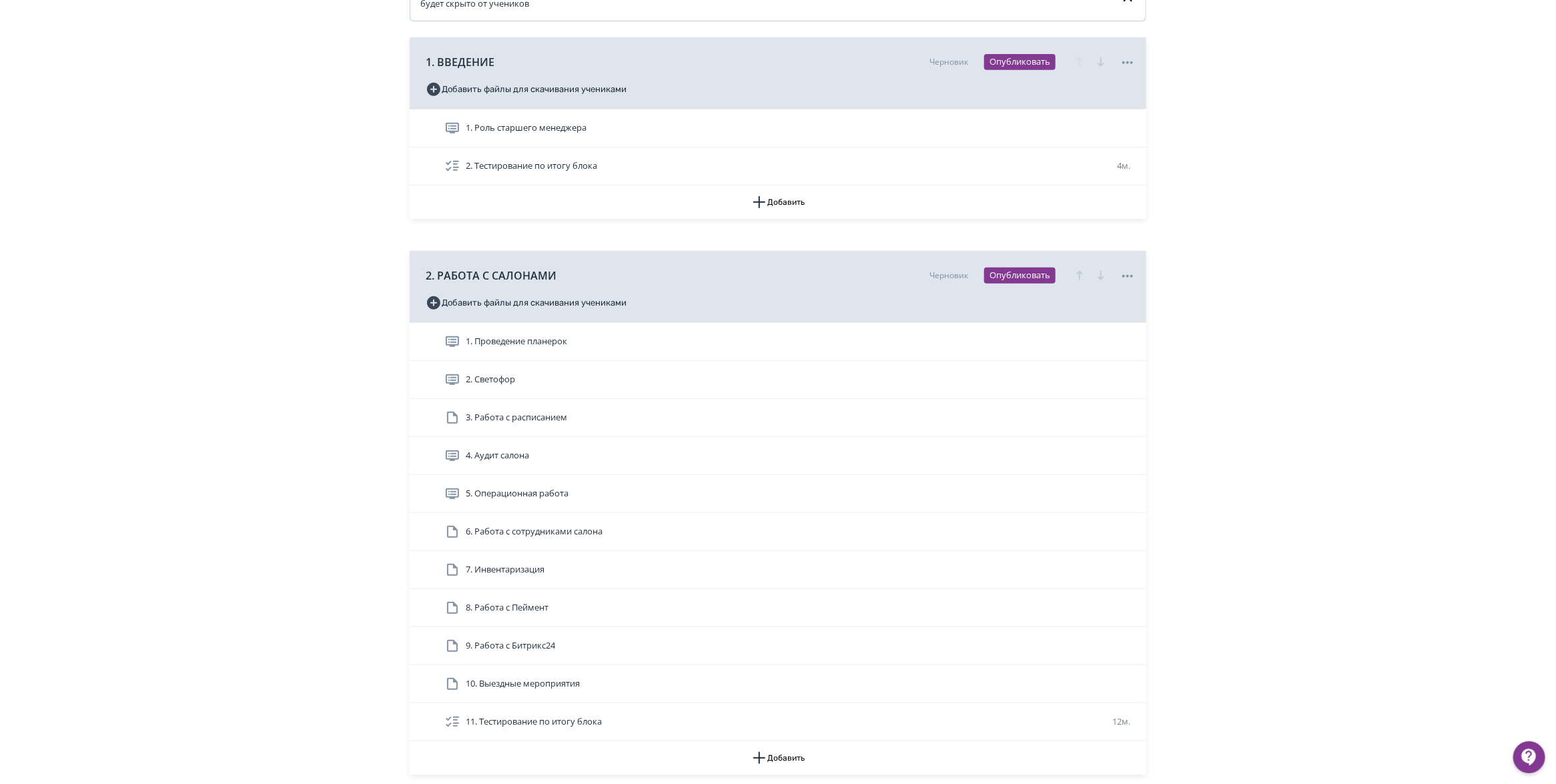
click at [535, 349] on span "1. Проведение планерок" at bounding box center [516, 341] width 102 height 13
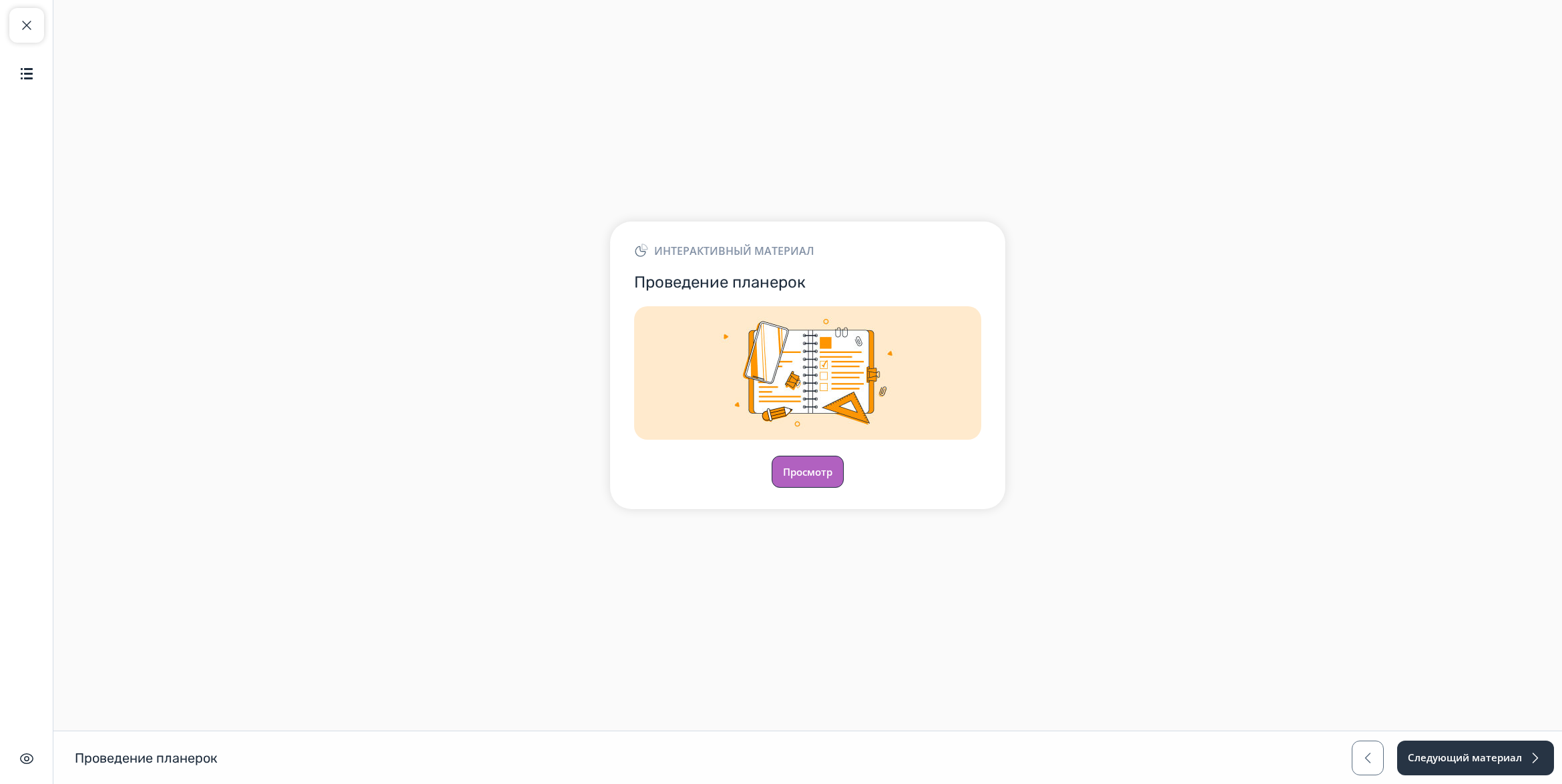
click at [828, 479] on button "Просмотр" at bounding box center [808, 472] width 72 height 32
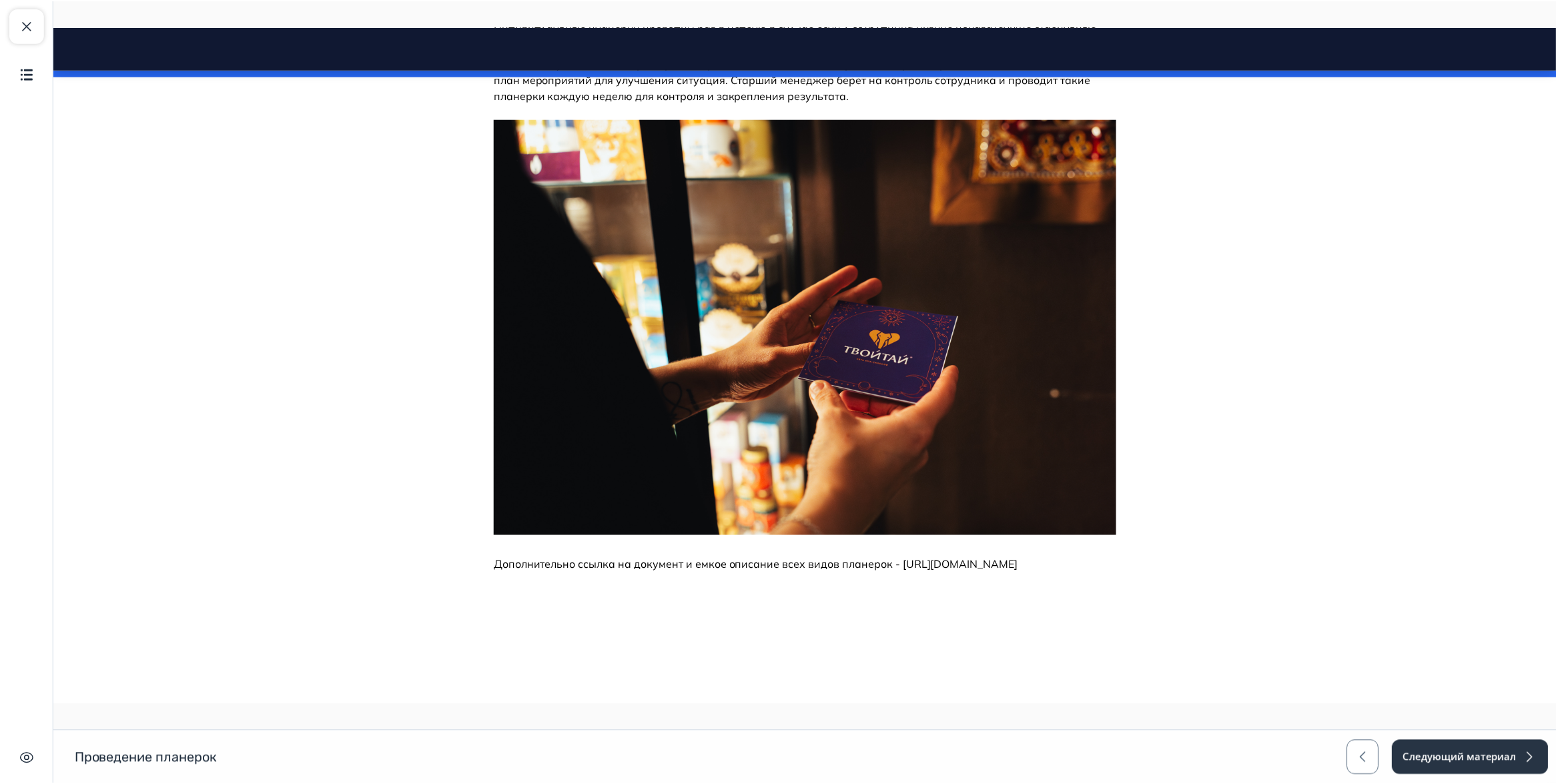
scroll to position [1729, 0]
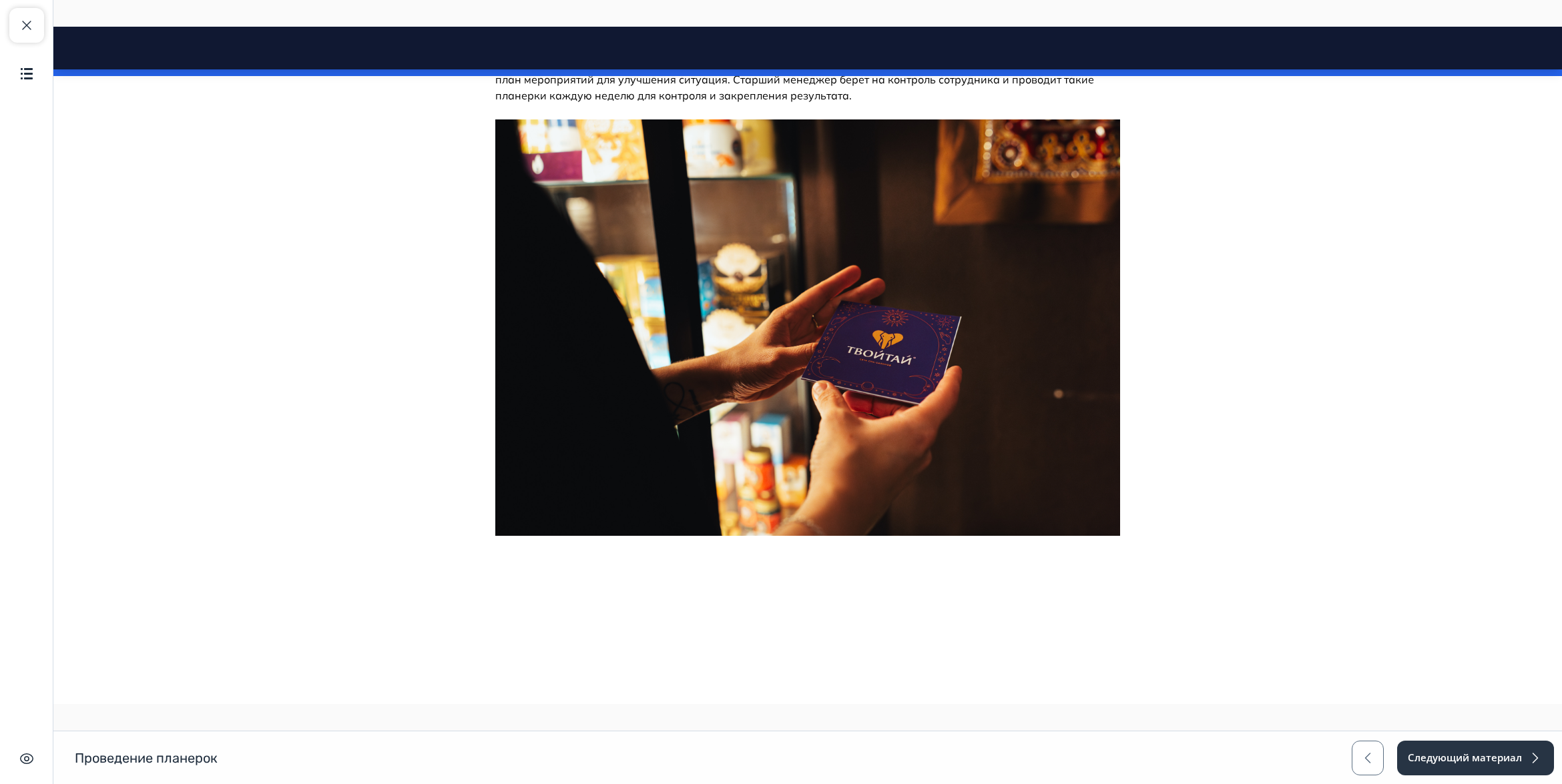
click at [48, 21] on div "Закрыть курс Содержание Скрыть интерфейс" at bounding box center [26, 392] width 53 height 784
click at [38, 21] on button "Закрыть курс" at bounding box center [26, 25] width 35 height 35
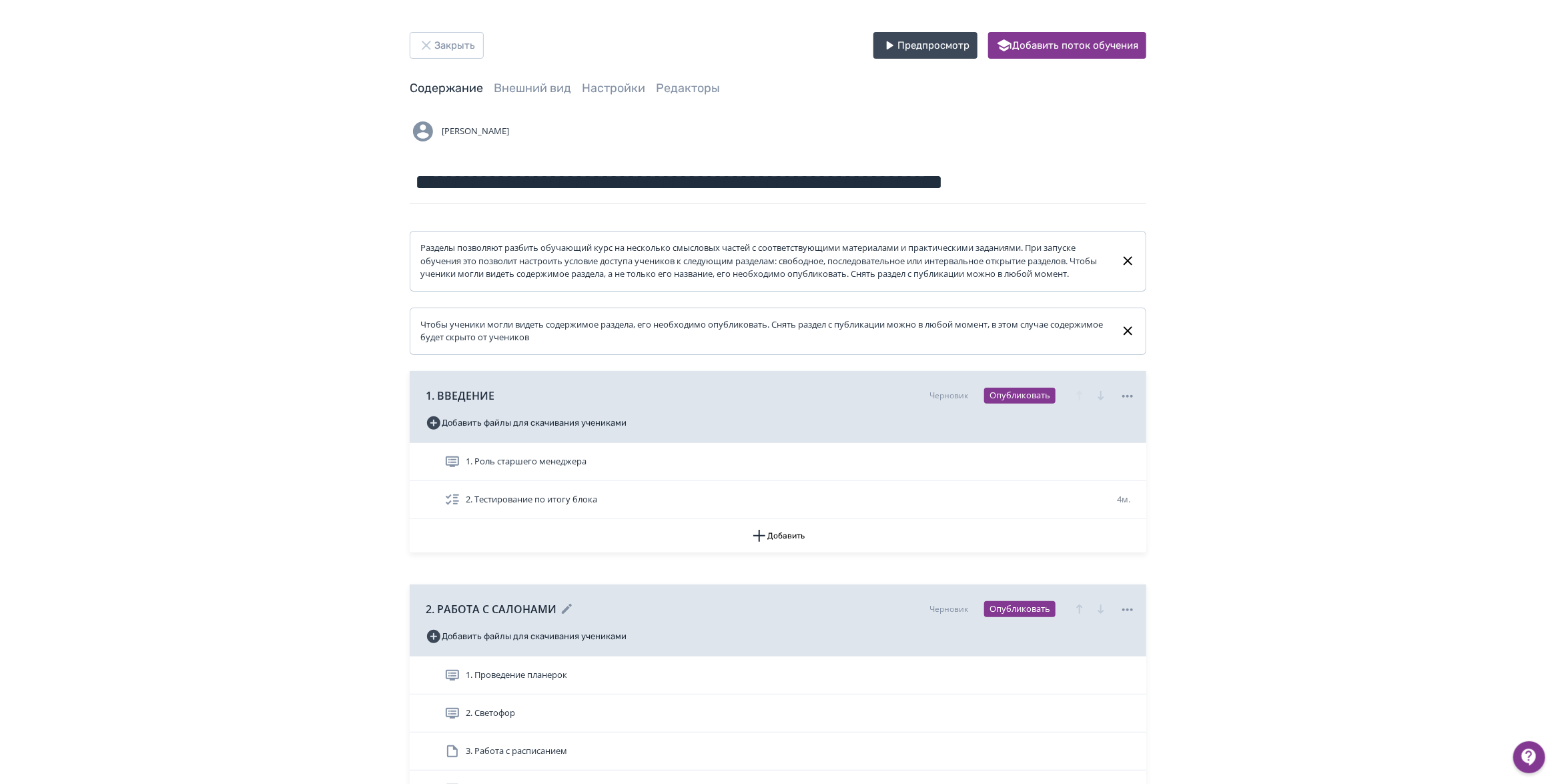
scroll to position [167, 0]
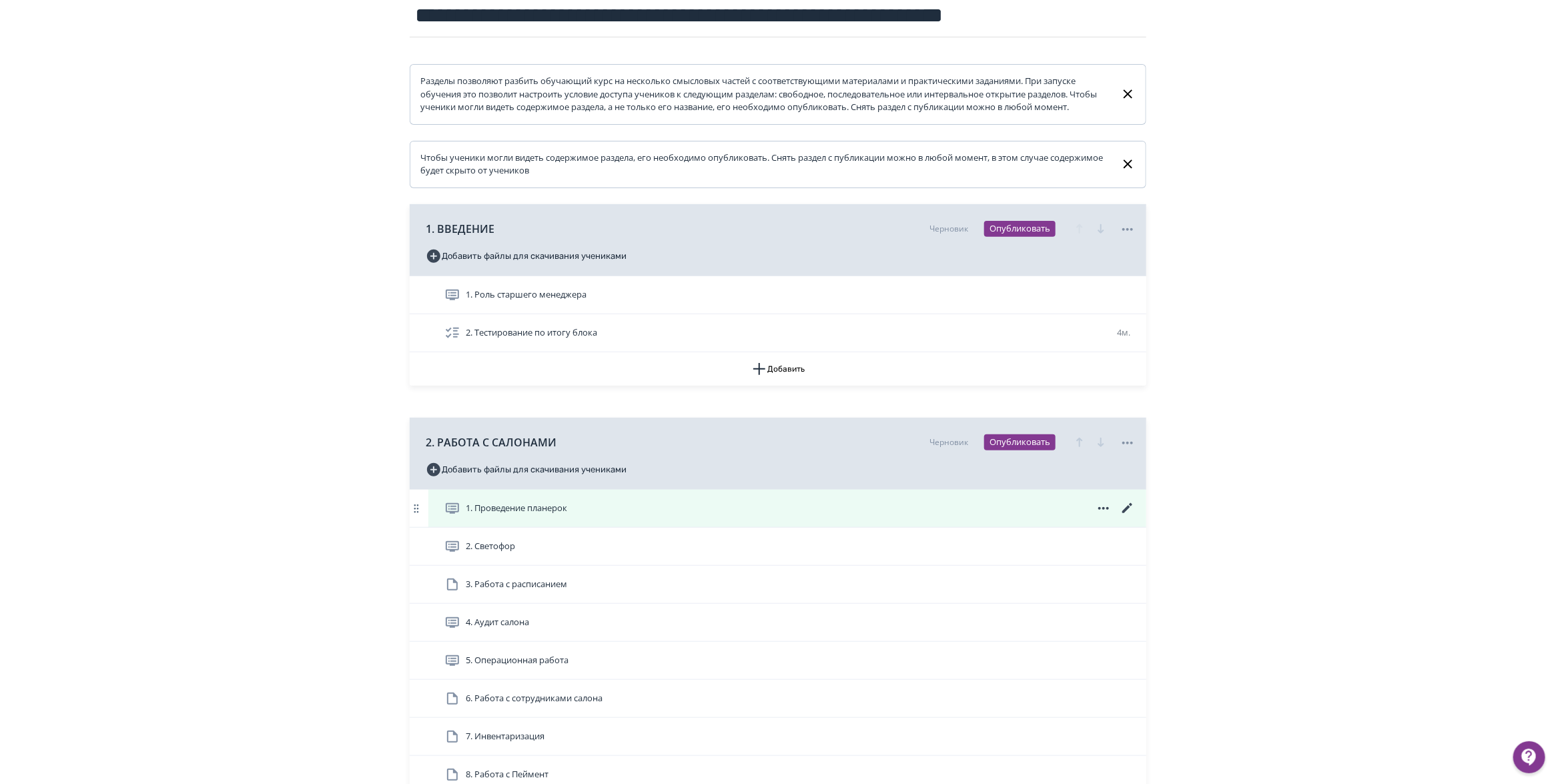
click at [1131, 516] on icon at bounding box center [1127, 508] width 16 height 16
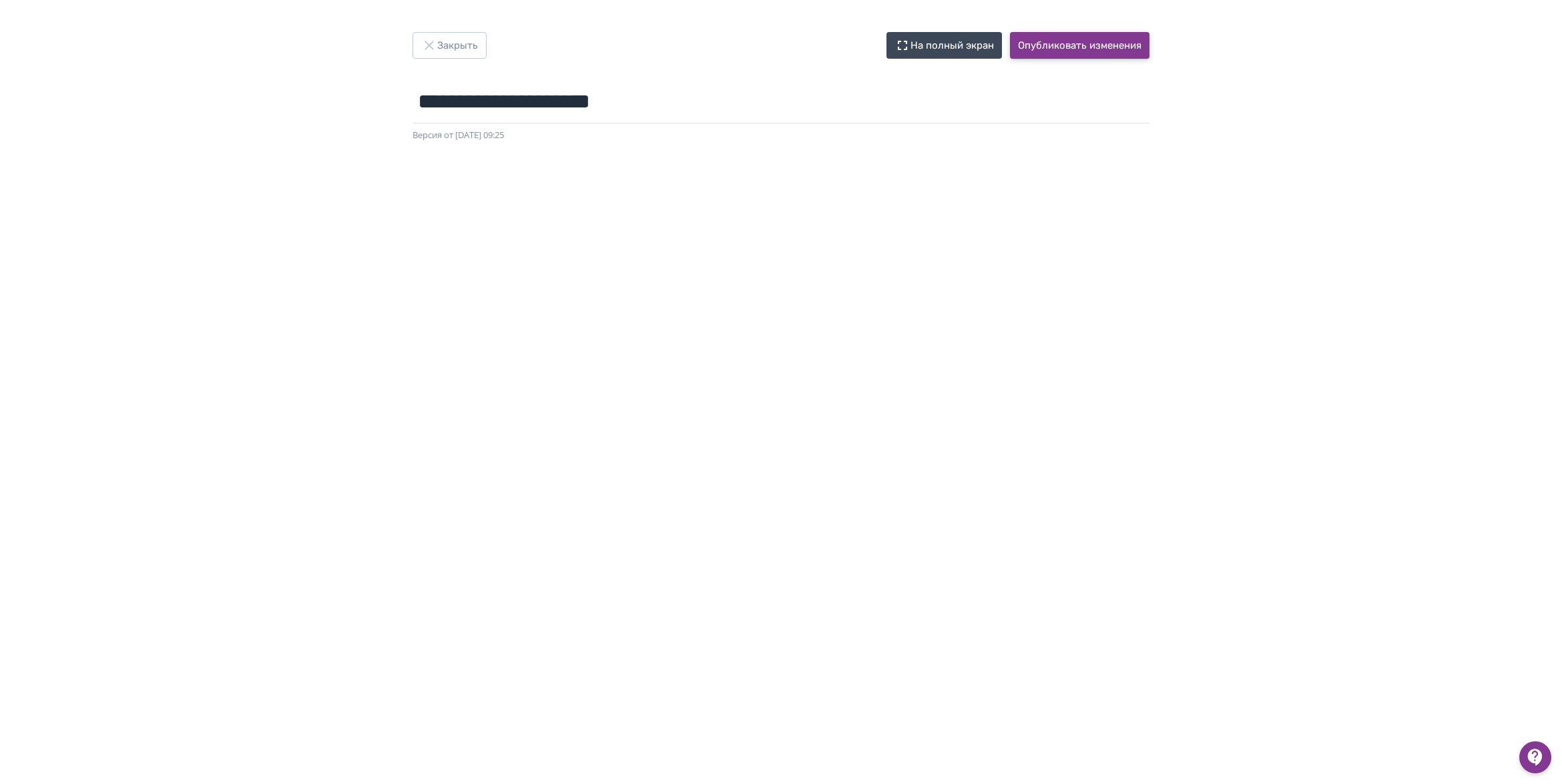
click at [1112, 50] on button "Опубликовать изменения" at bounding box center [1079, 45] width 139 height 27
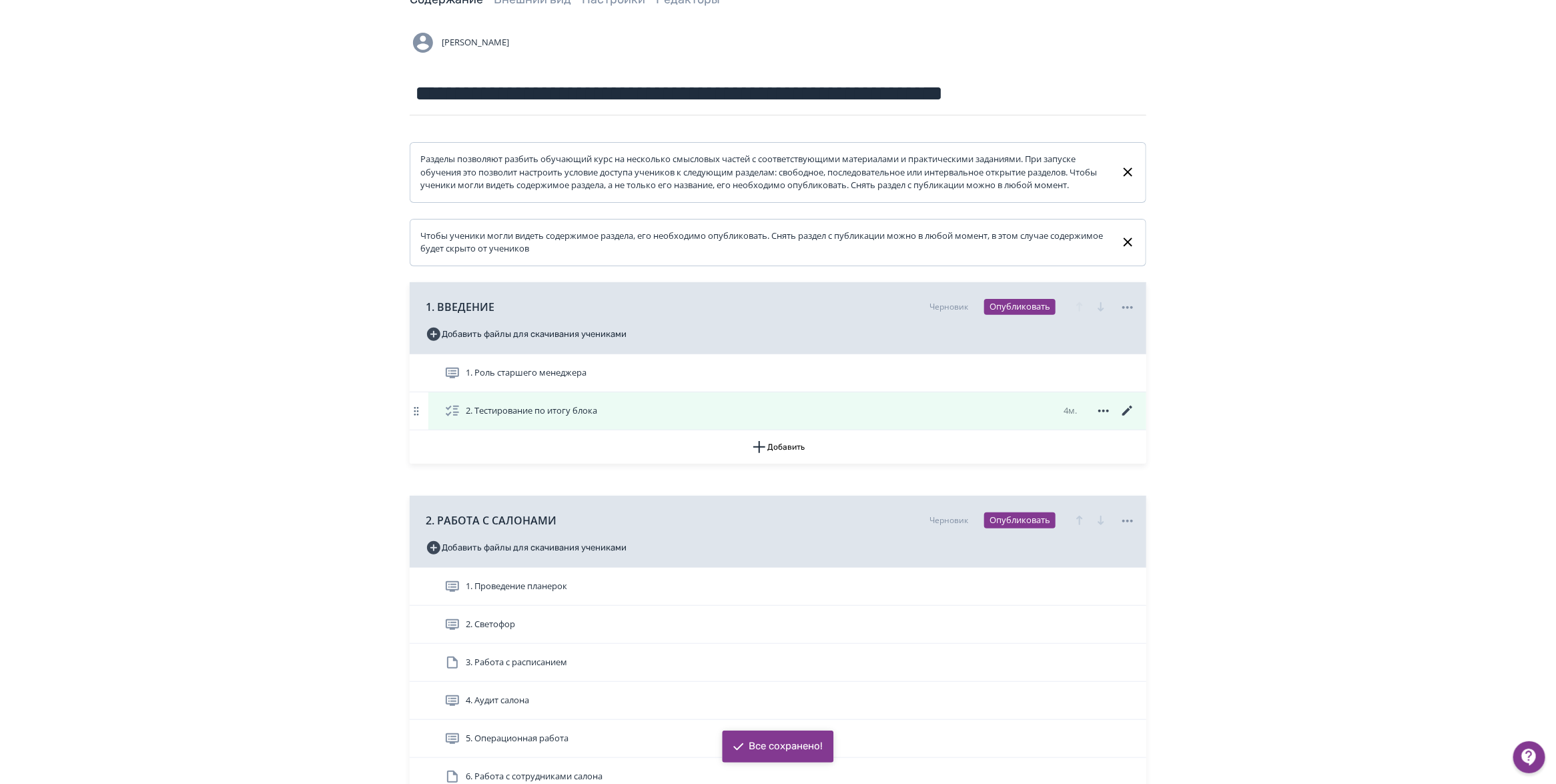
scroll to position [334, 0]
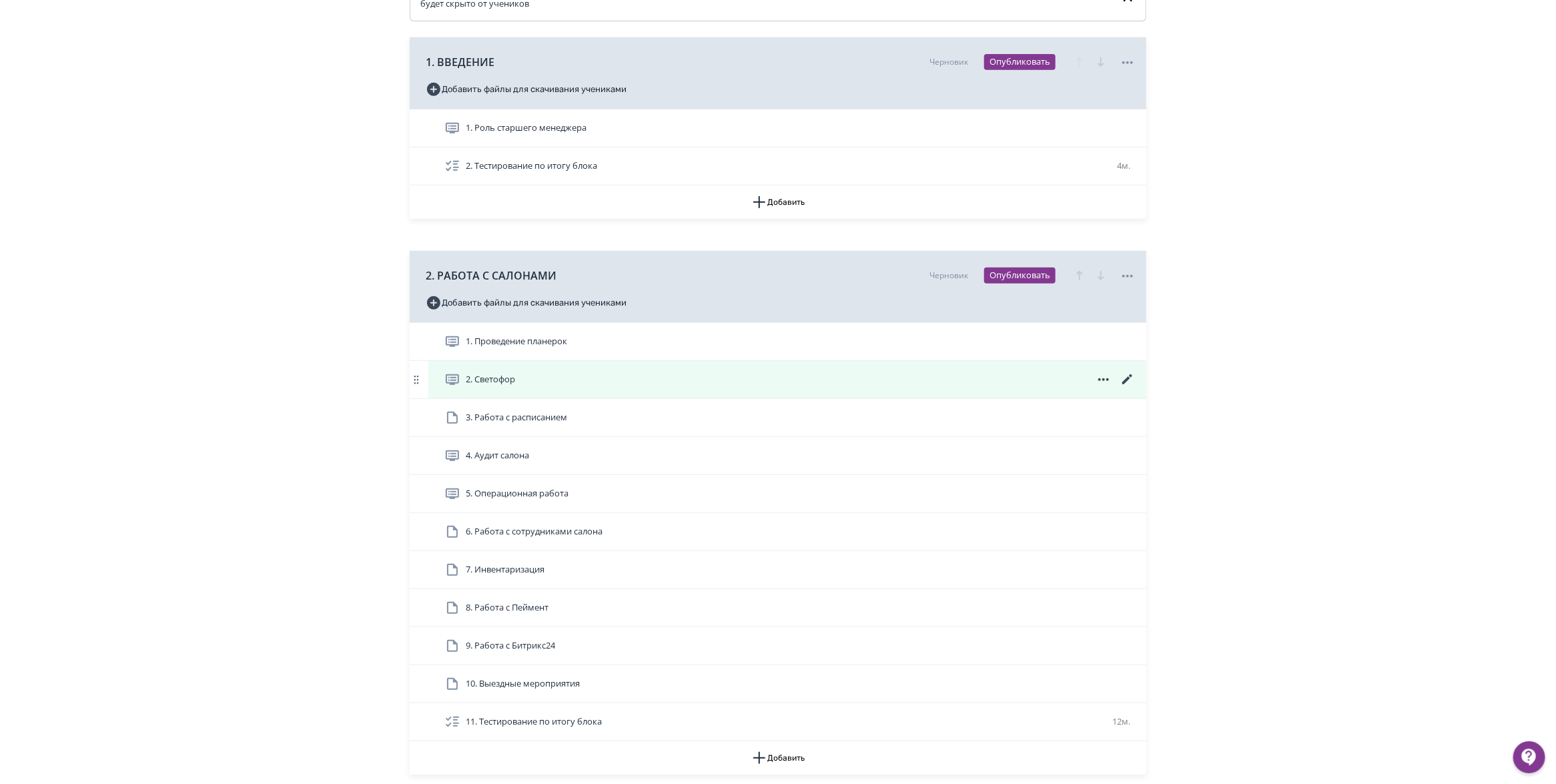
click at [1127, 384] on icon at bounding box center [1127, 379] width 10 height 10
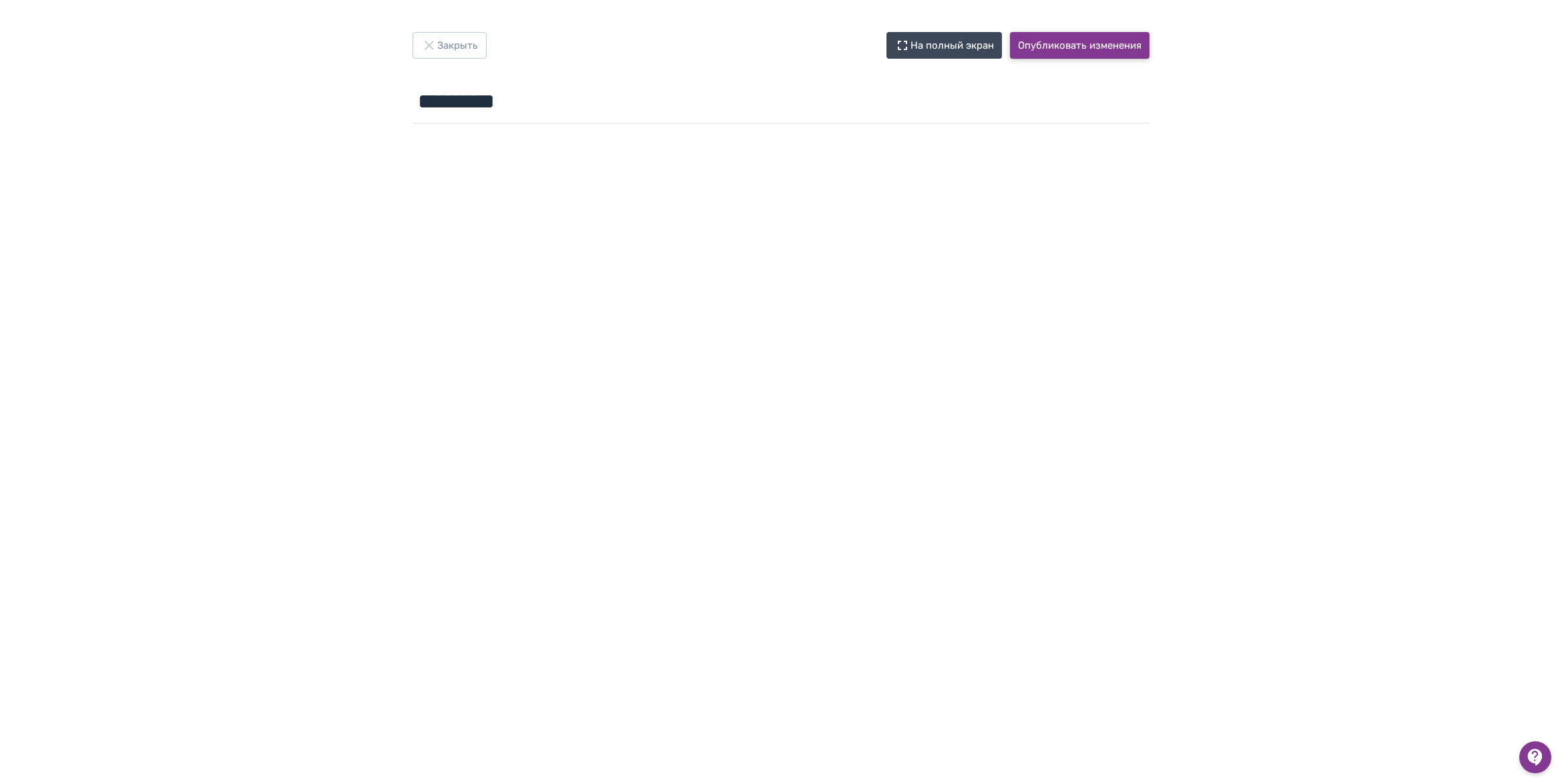
click at [1052, 48] on button "Опубликовать изменения" at bounding box center [1079, 45] width 139 height 27
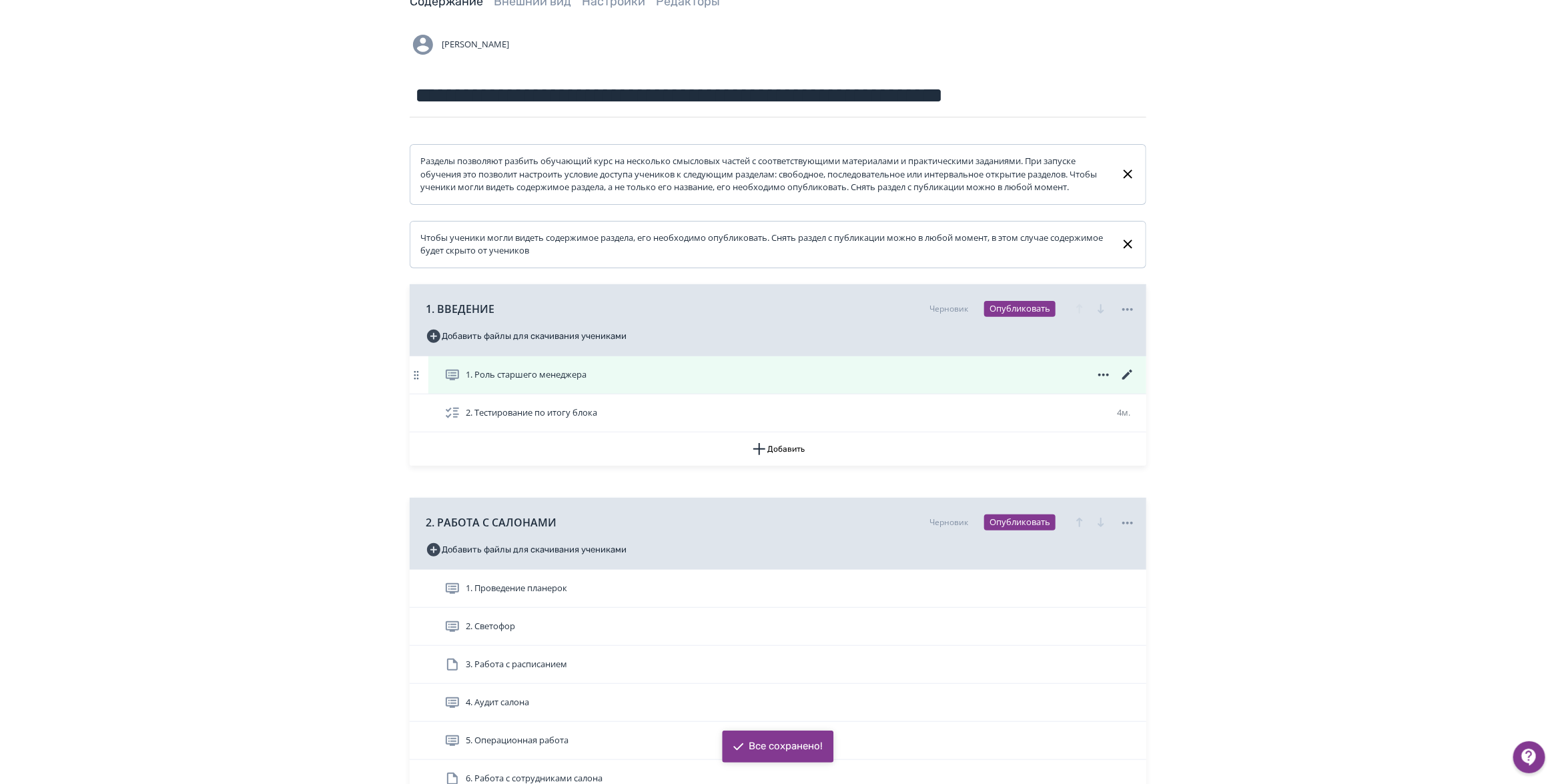
scroll to position [250, 0]
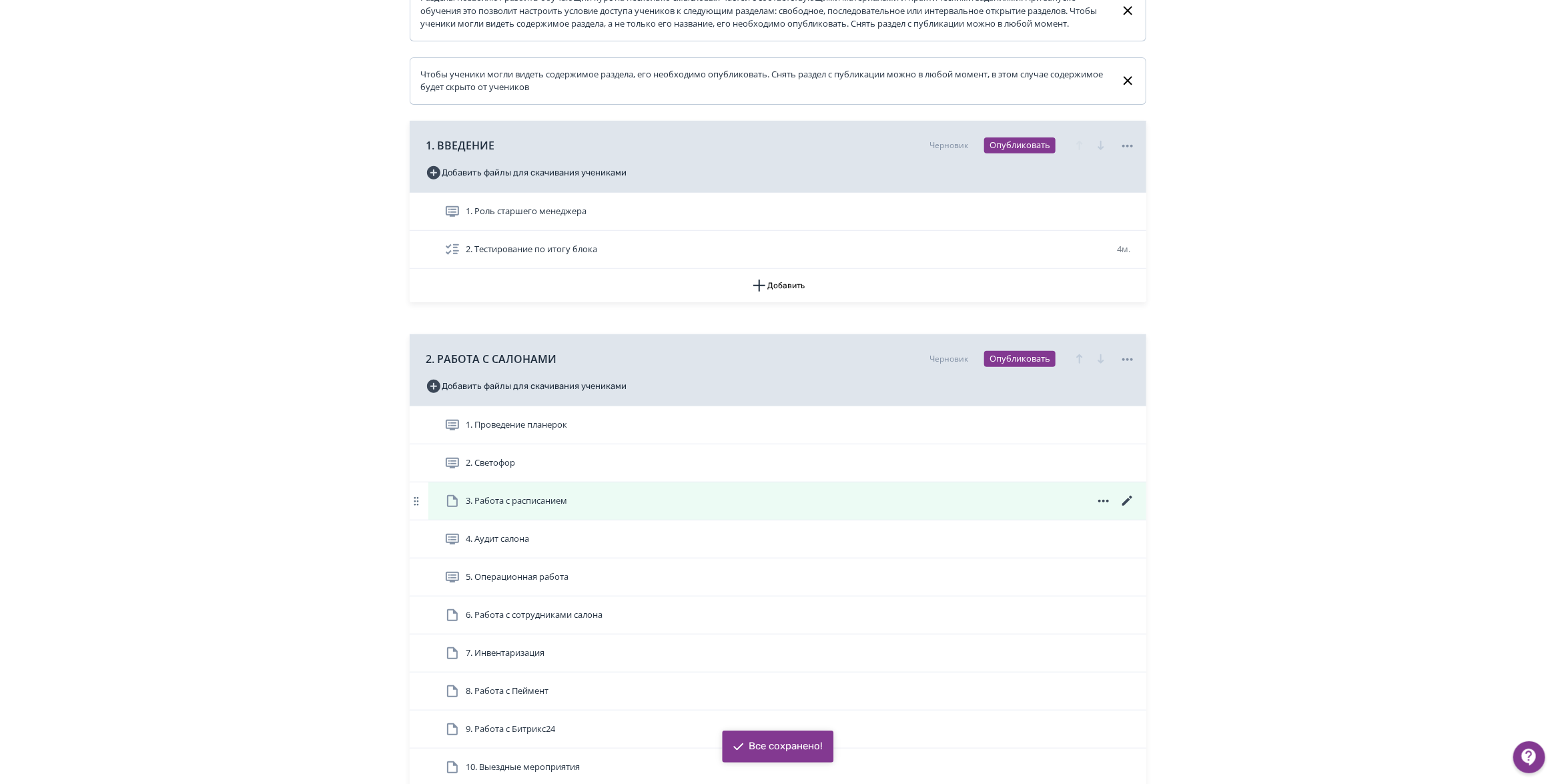
click at [1125, 509] on icon at bounding box center [1127, 501] width 16 height 16
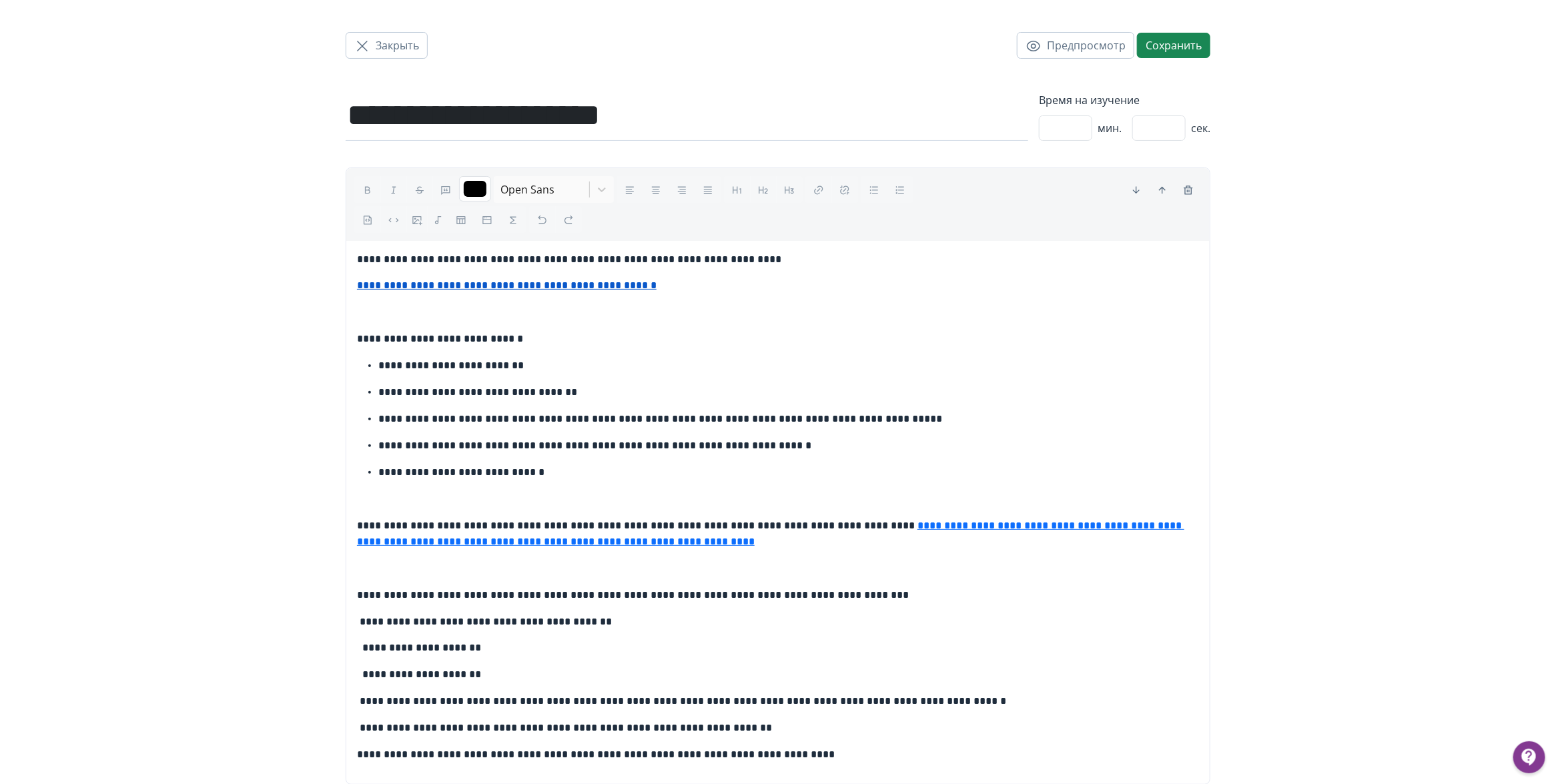
drag, startPoint x: 352, startPoint y: 288, endPoint x: 567, endPoint y: 289, distance: 215.0
click at [567, 289] on div "**********" at bounding box center [778, 512] width 863 height 543
drag, startPoint x: 660, startPoint y: 288, endPoint x: 334, endPoint y: 289, distance: 326.0
click at [334, 289] on div "**********" at bounding box center [778, 426] width 1556 height 852
copy link "**********"
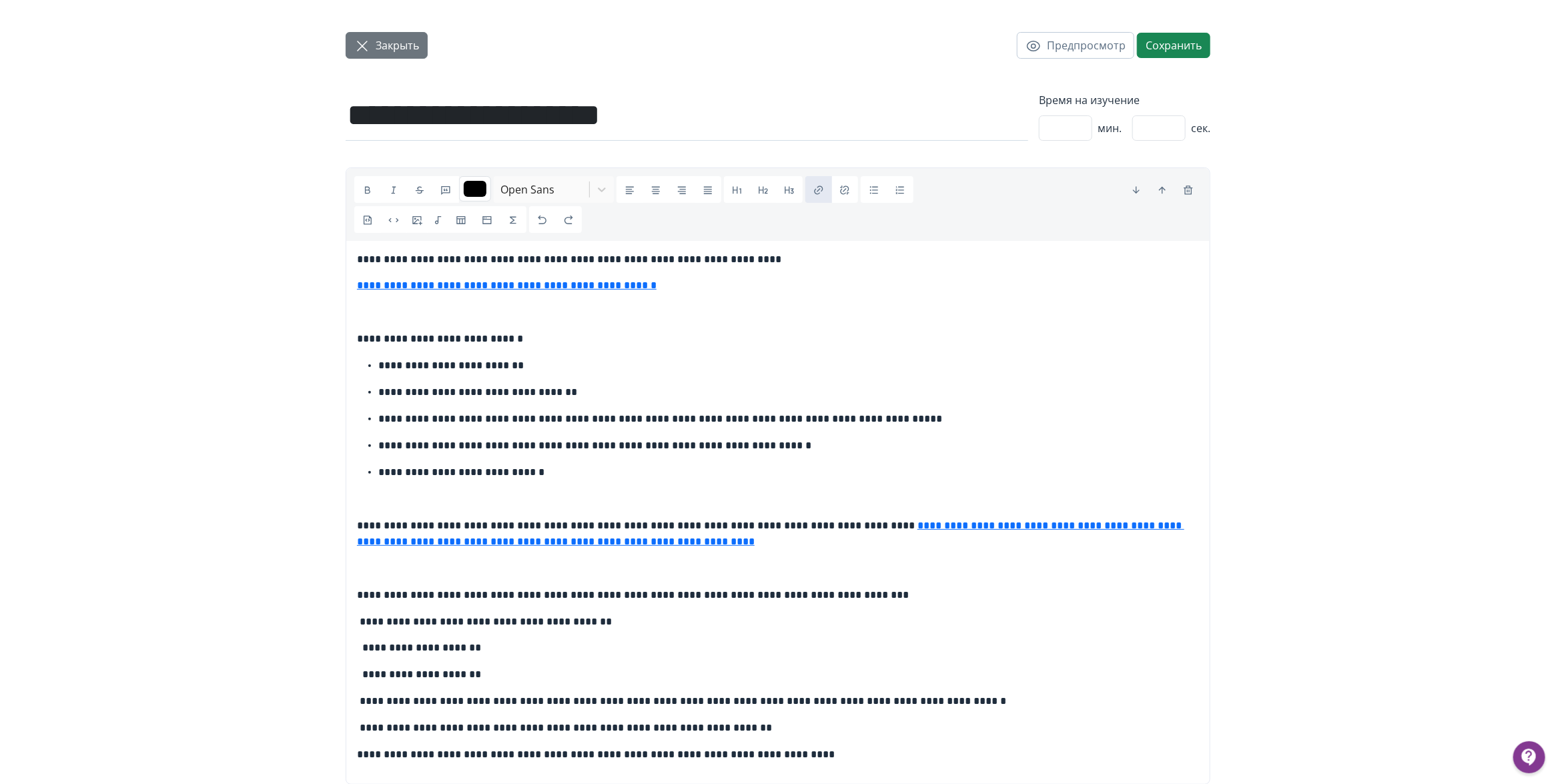
click at [409, 55] on button "Закрыть" at bounding box center [386, 45] width 82 height 27
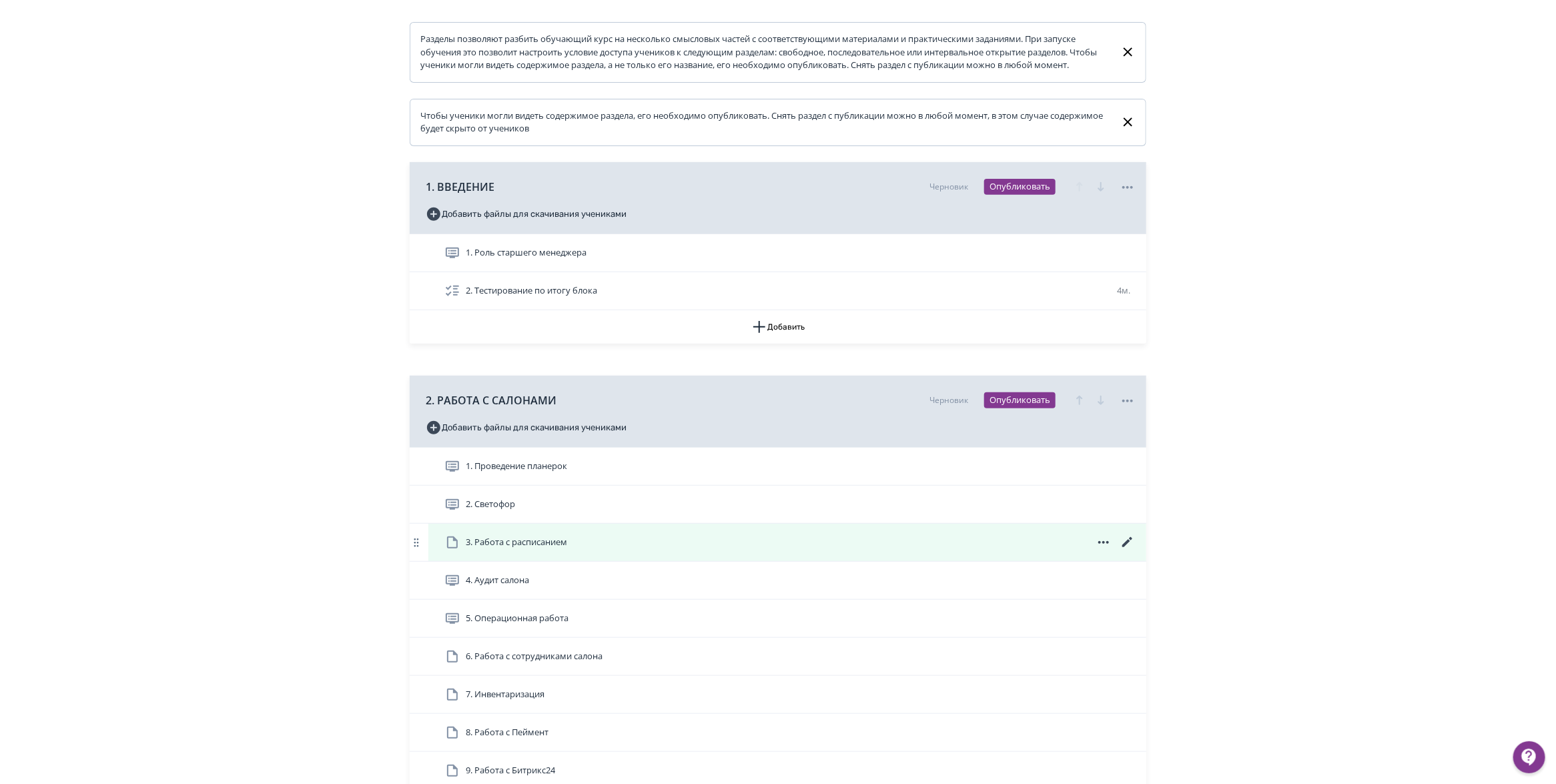
scroll to position [250, 0]
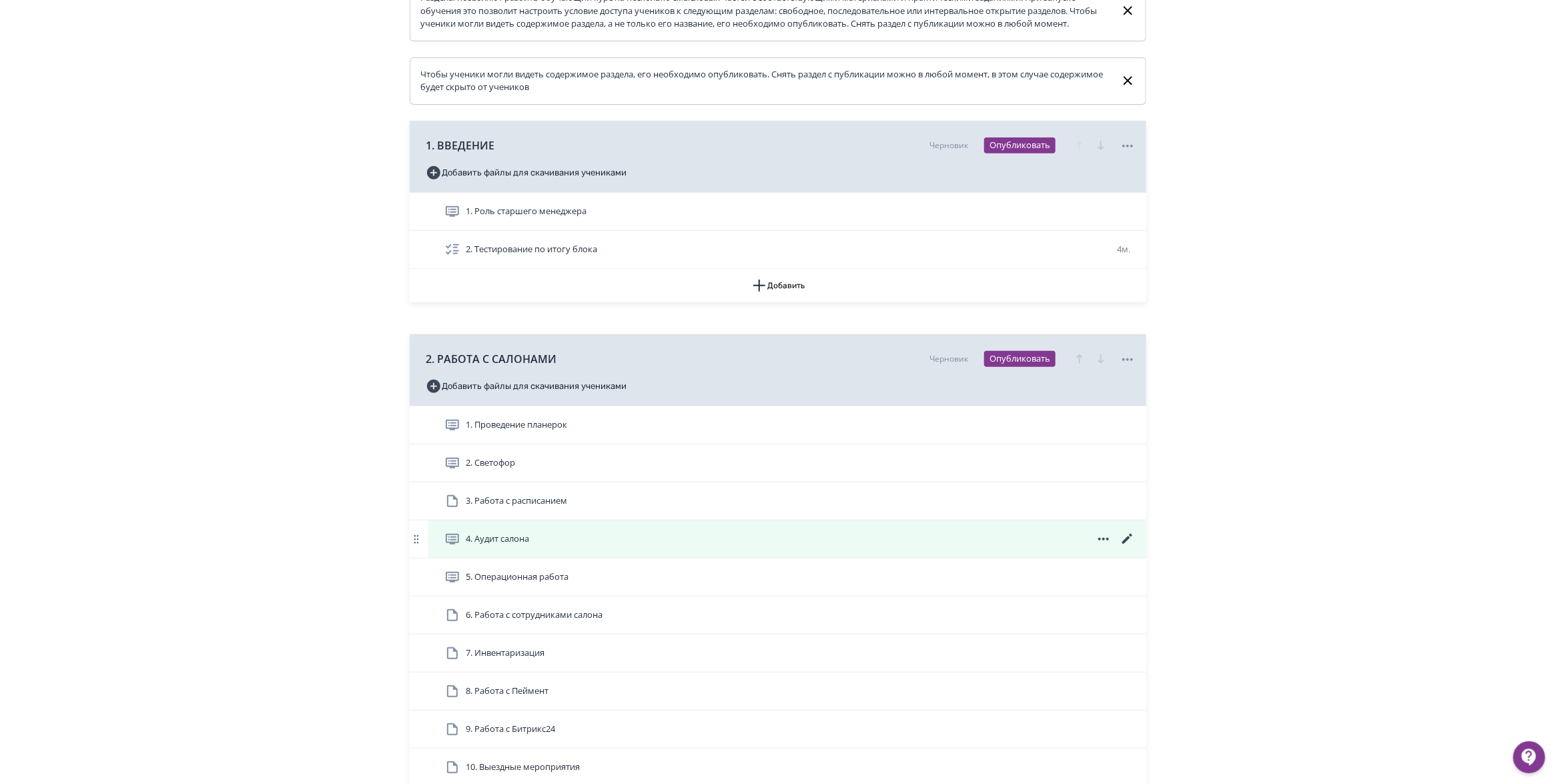
click at [1129, 544] on icon at bounding box center [1127, 539] width 10 height 10
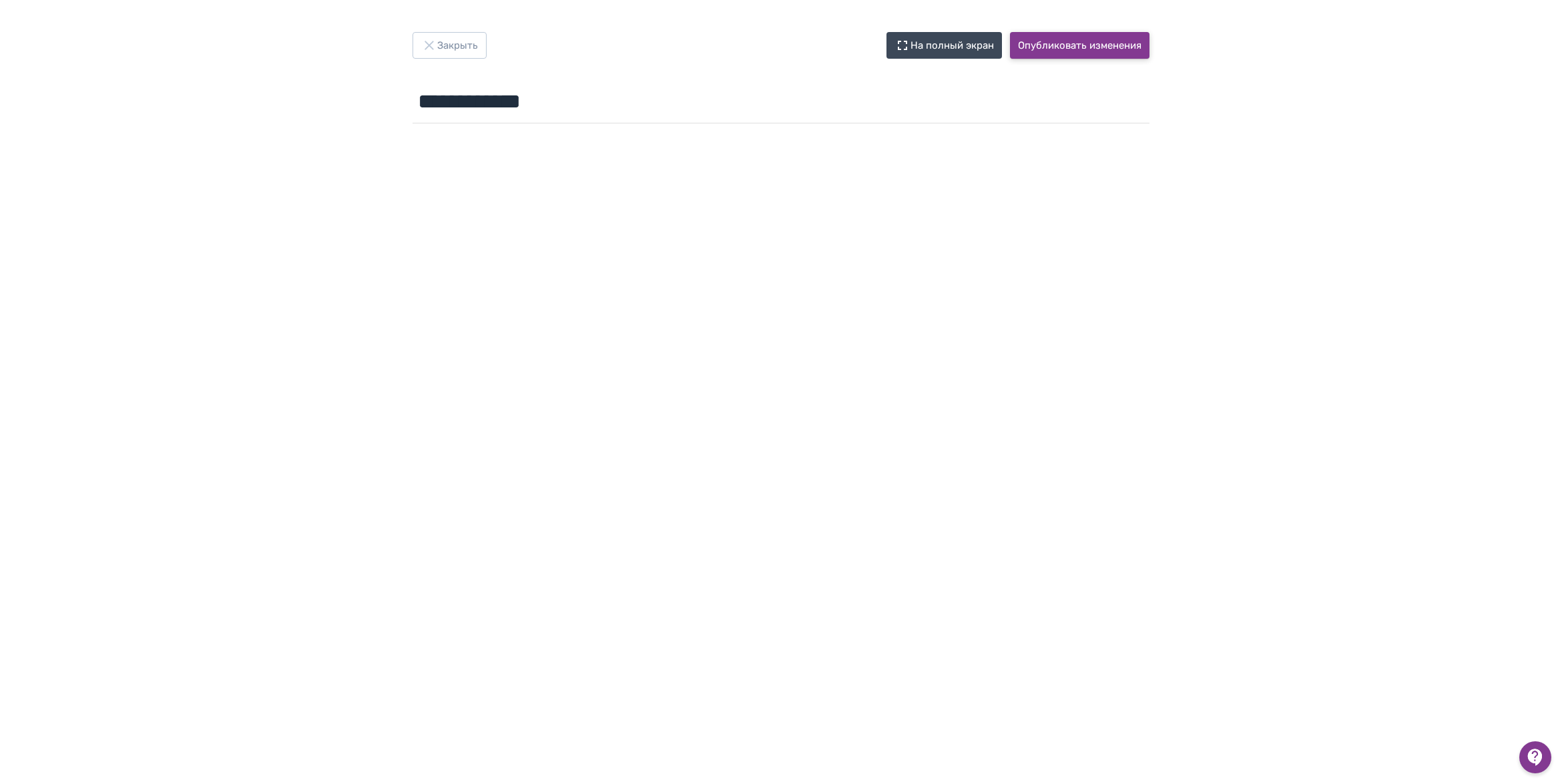
click at [1092, 44] on button "Опубликовать изменения" at bounding box center [1079, 45] width 139 height 27
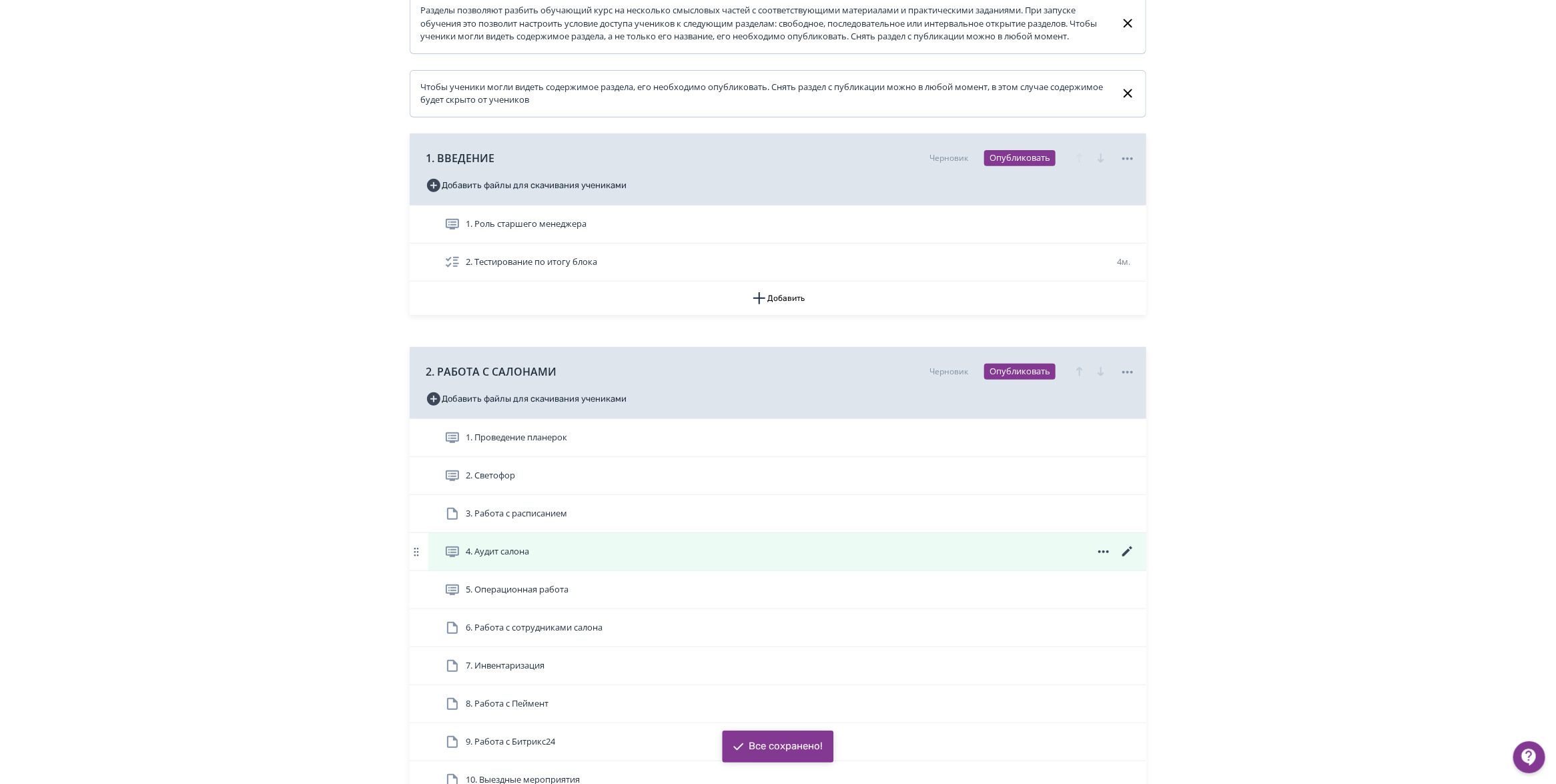
scroll to position [250, 0]
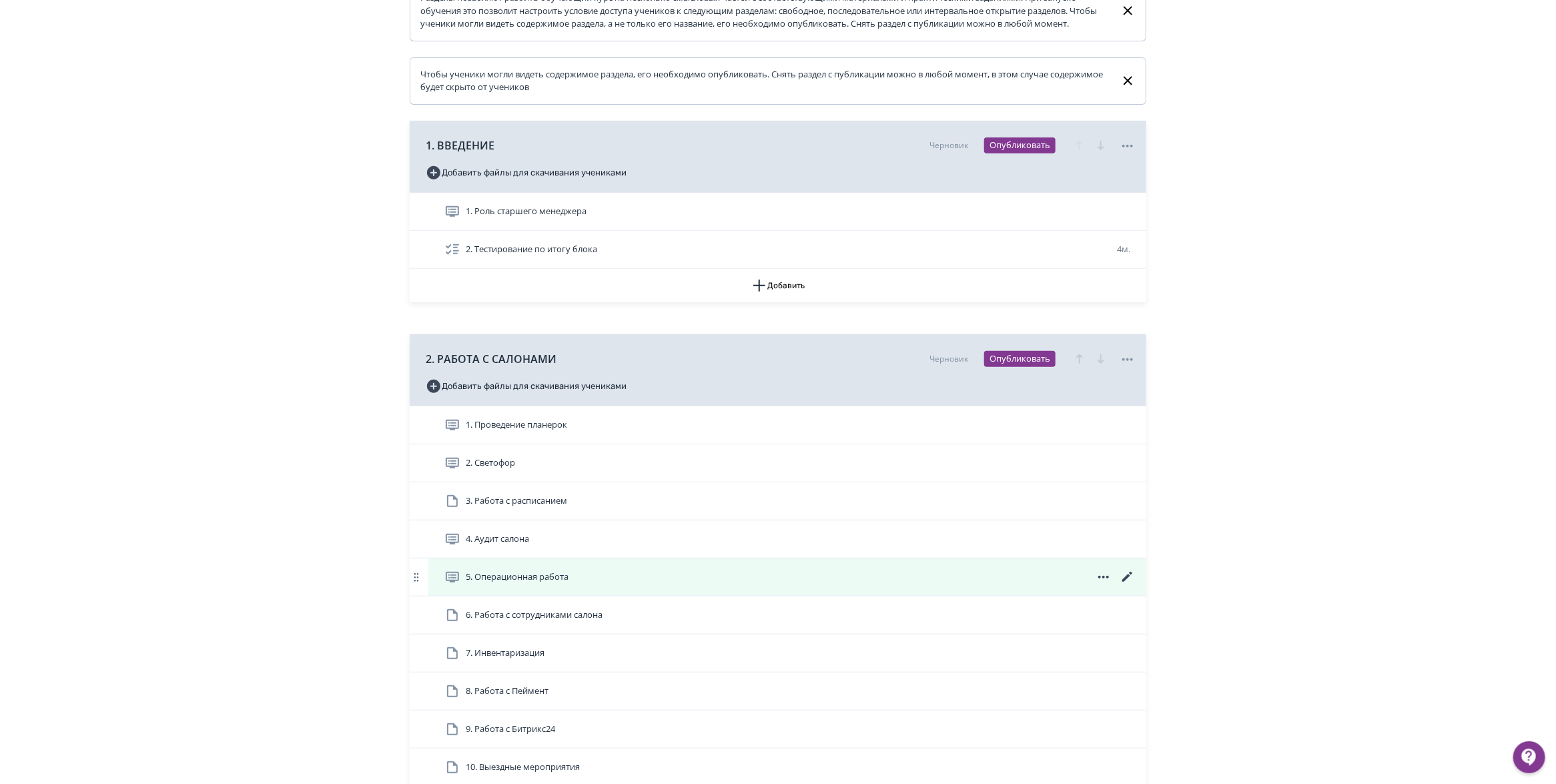
click at [1130, 582] on icon at bounding box center [1127, 576] width 10 height 10
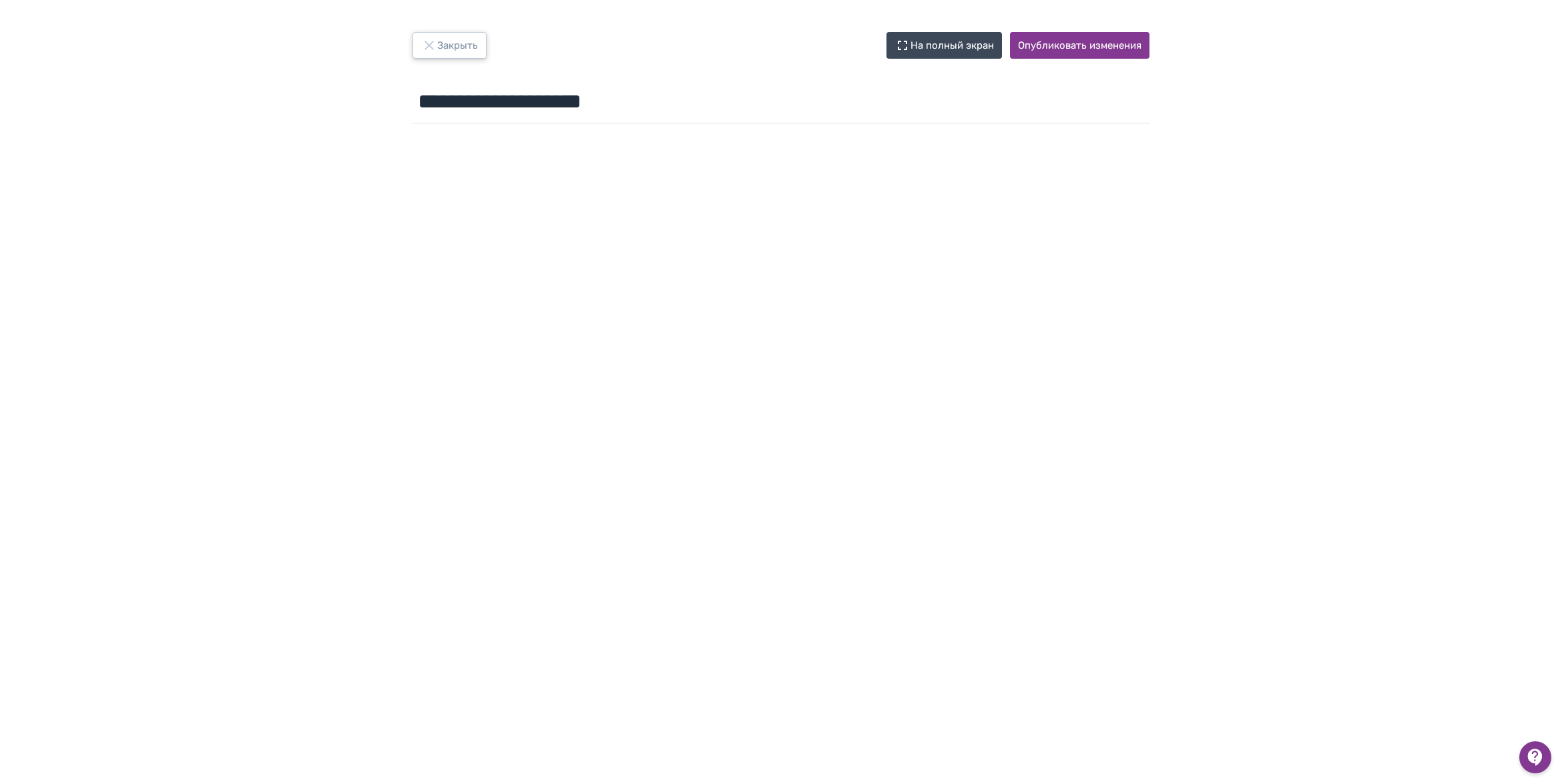
click at [438, 48] on button "Закрыть" at bounding box center [450, 45] width 74 height 27
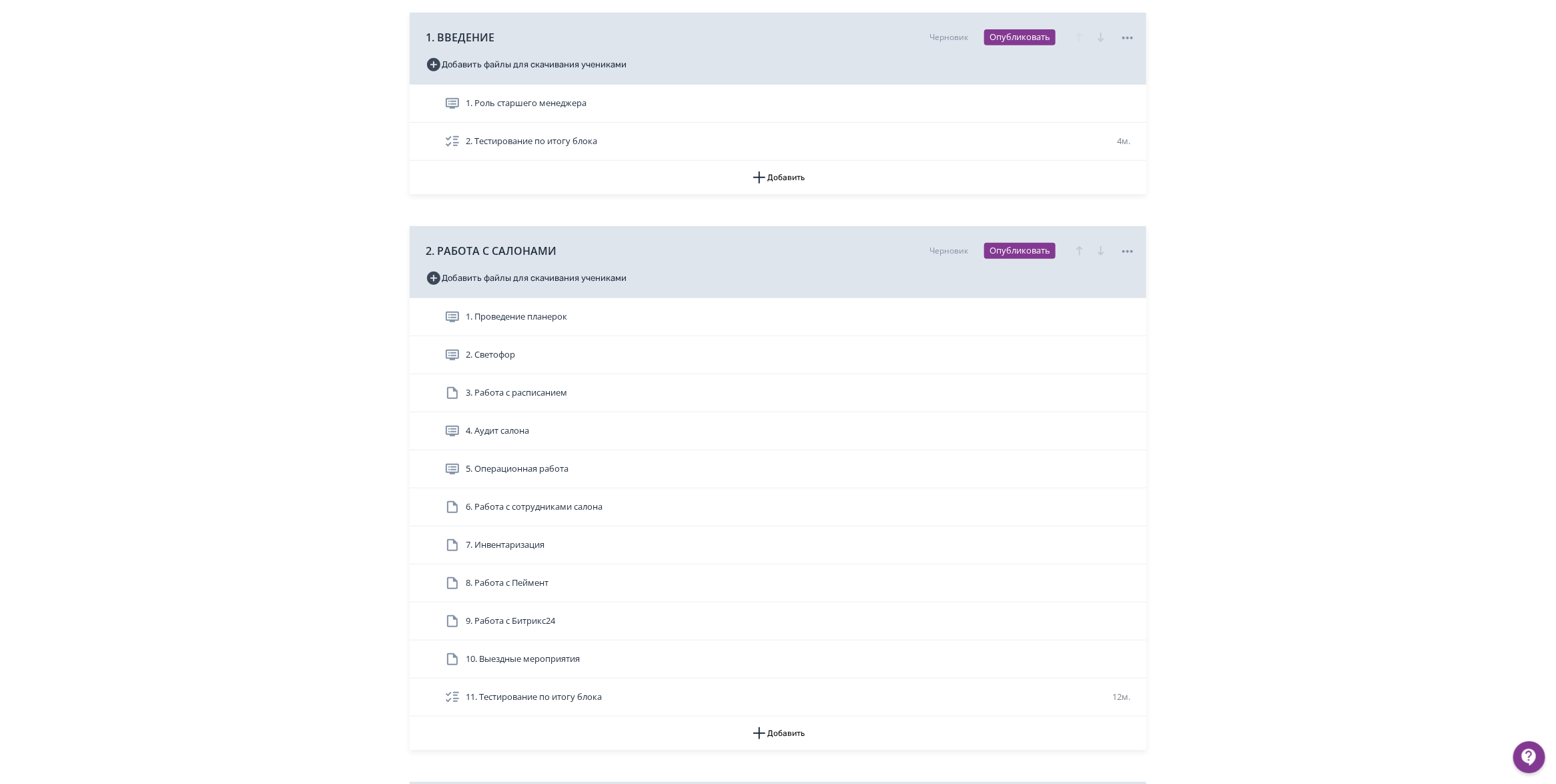
scroll to position [127, 0]
